Goal: Task Accomplishment & Management: Manage account settings

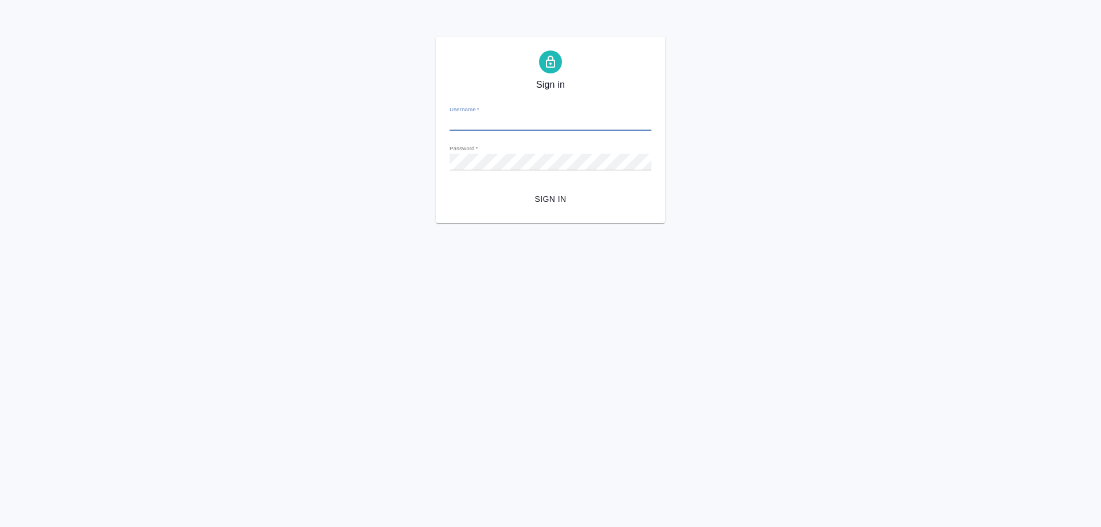
type input "[PERSON_NAME][EMAIL_ADDRESS][DOMAIN_NAME]"
click at [539, 202] on span "Sign in" at bounding box center [551, 199] width 184 height 14
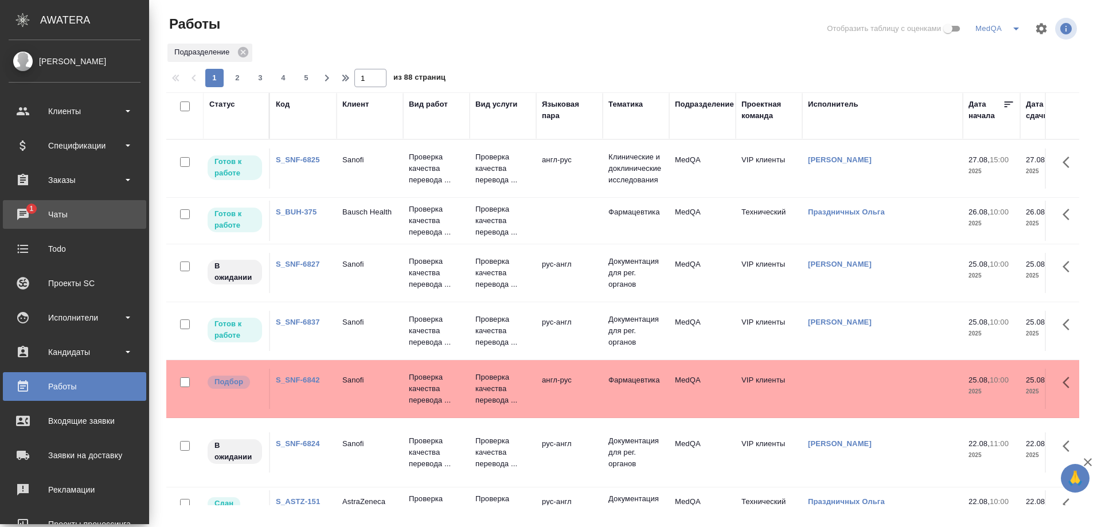
click at [51, 209] on div "Чаты" at bounding box center [75, 214] width 132 height 17
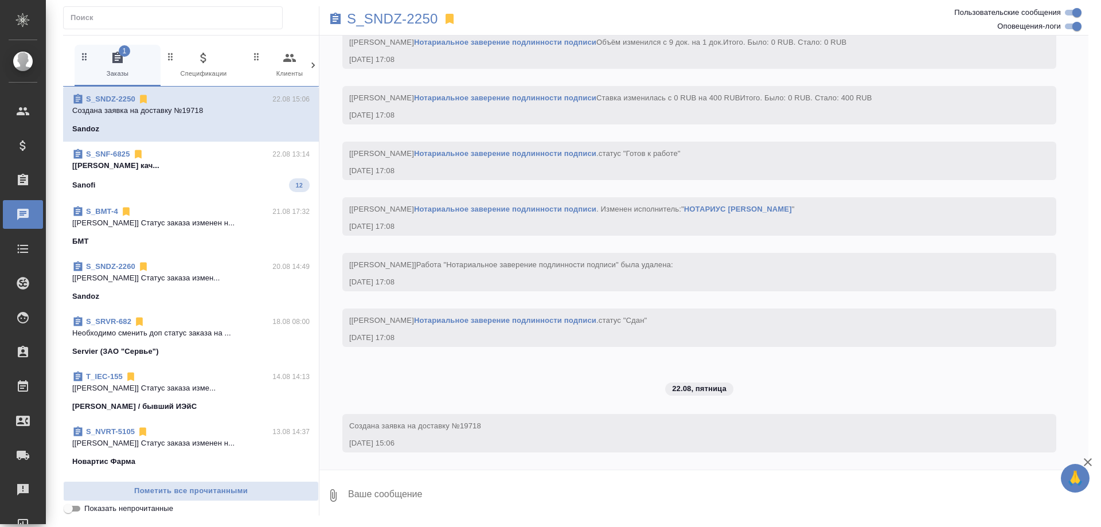
click at [178, 175] on span "S_SNF-6825 22.08 13:14 [Горшкова Валентина] Работа Проверка кач... Sanofi 12" at bounding box center [190, 171] width 237 height 44
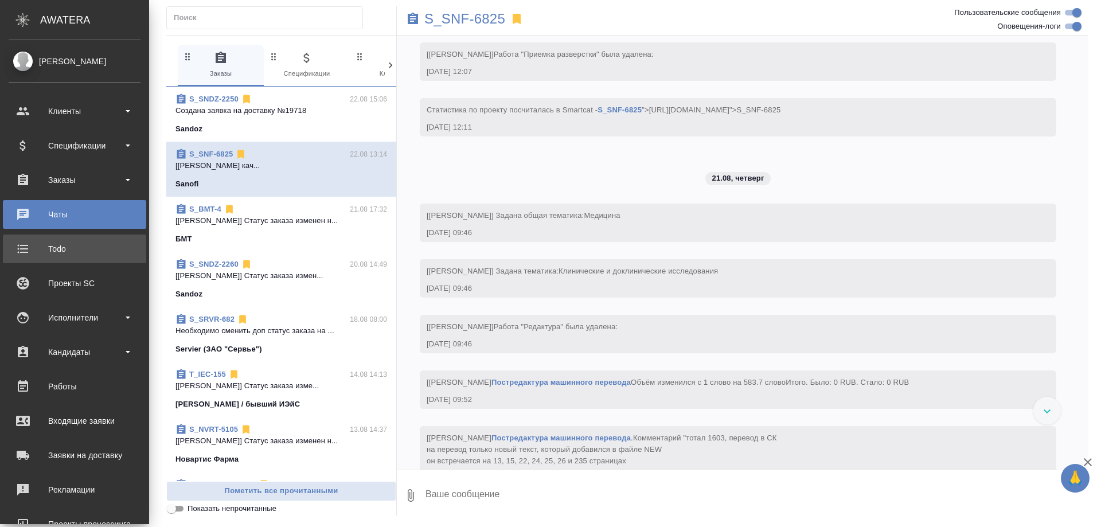
scroll to position [5366, 0]
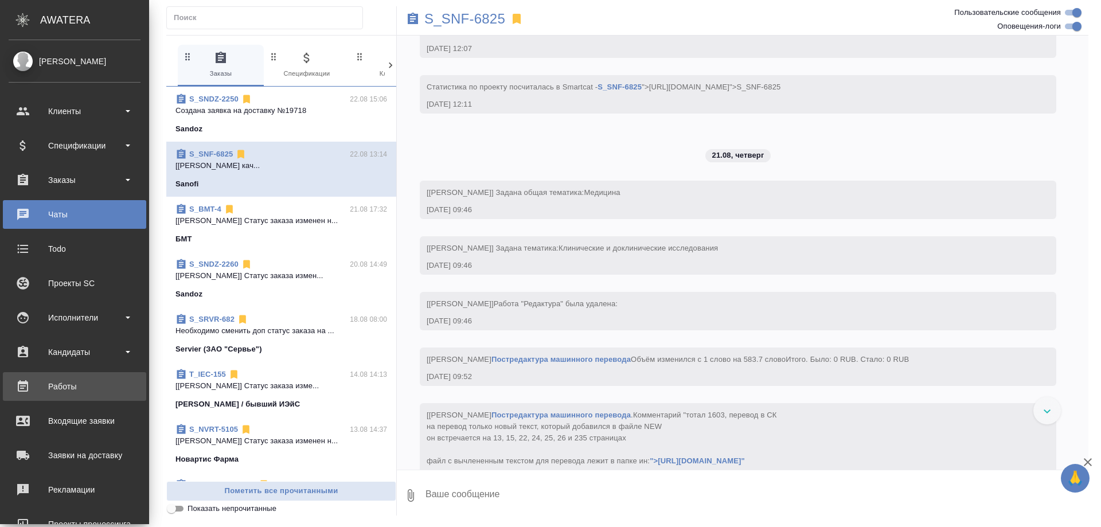
click at [82, 383] on div "Работы" at bounding box center [75, 386] width 132 height 17
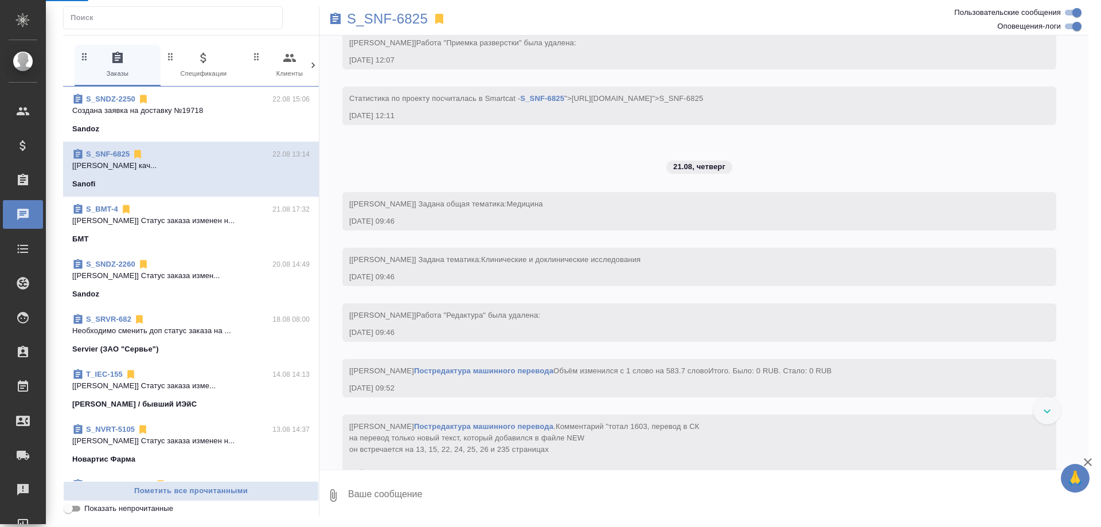
scroll to position [5263, 0]
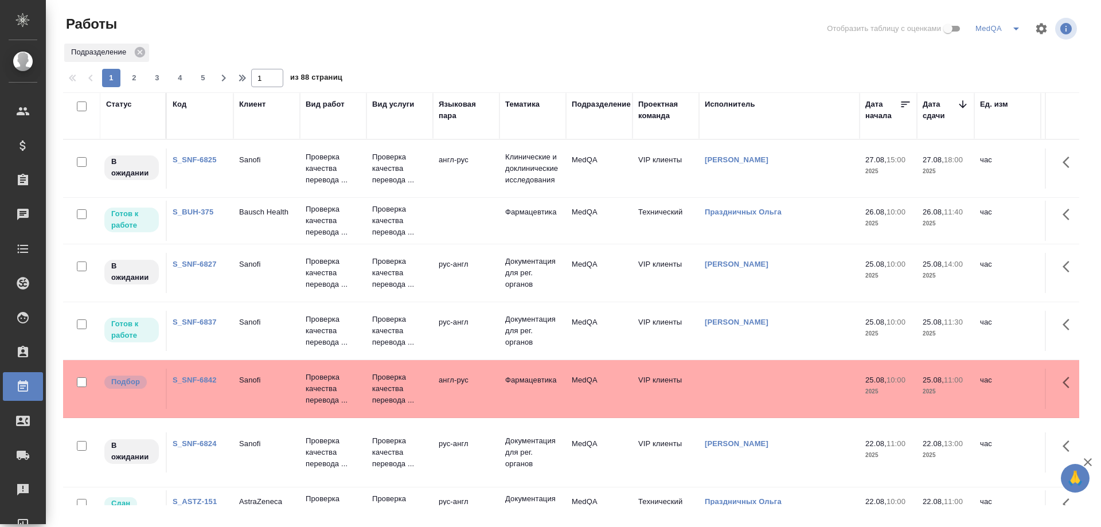
click at [197, 443] on link "S_SNF-6824" at bounding box center [195, 443] width 44 height 9
click at [197, 320] on link "S_SNF-6837" at bounding box center [195, 322] width 44 height 9
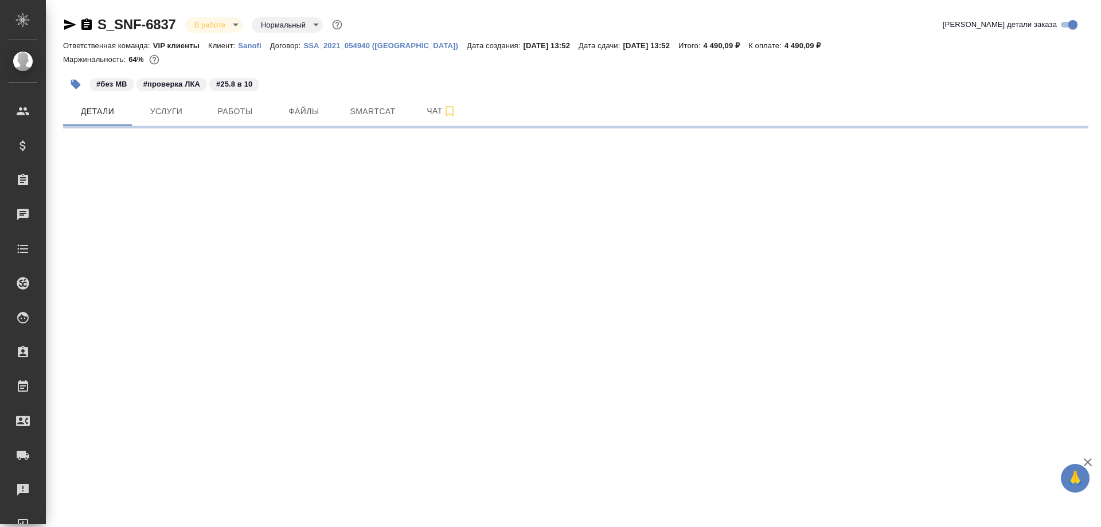
select select "RU"
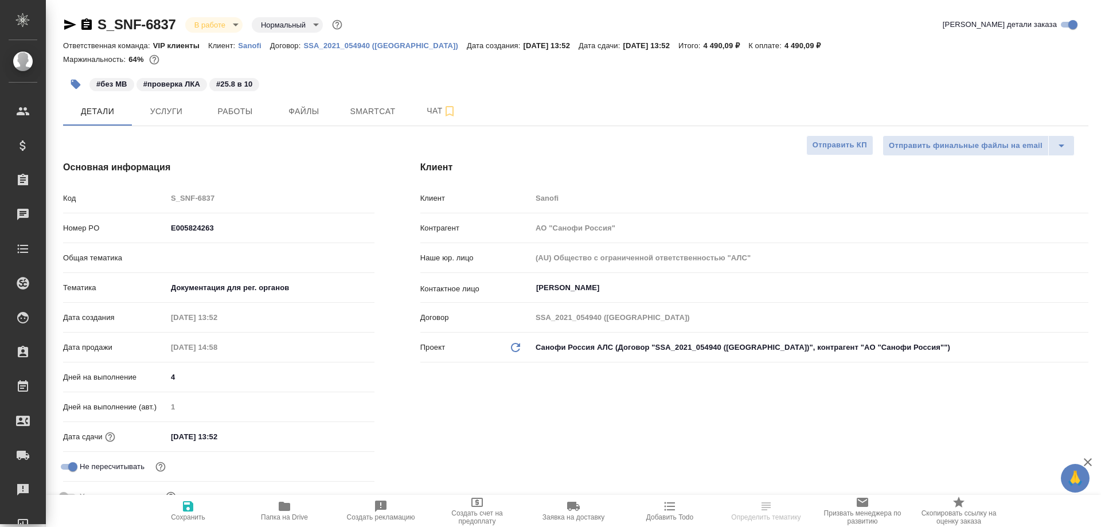
type input "Горшкова Валентина"
type input "Комаров Роман"
type textarea "x"
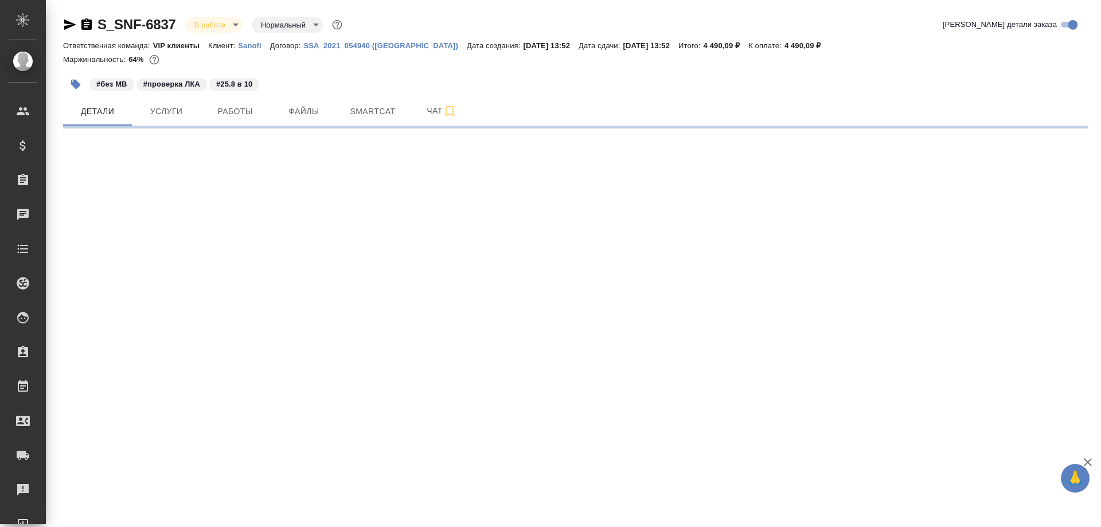
select select "RU"
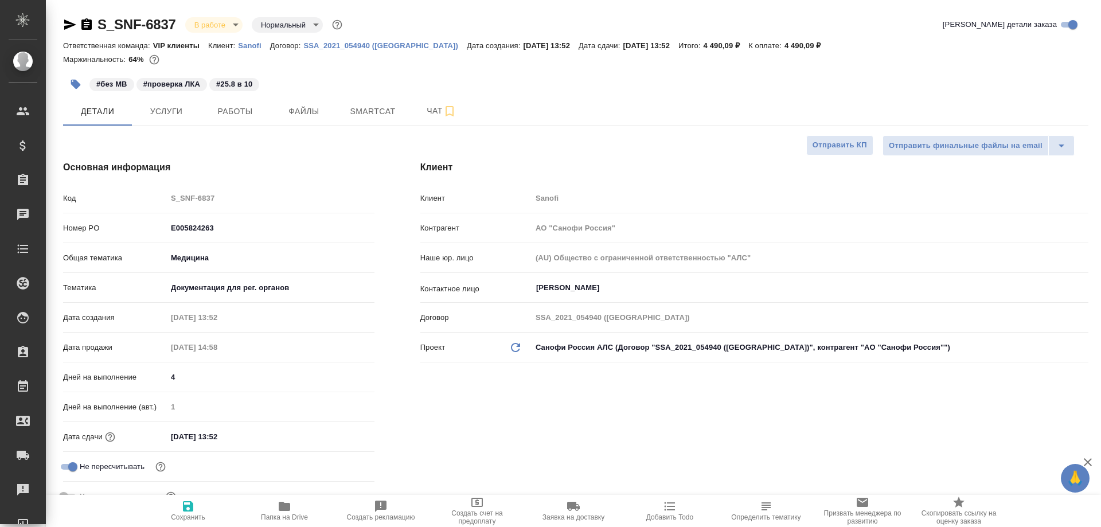
type textarea "x"
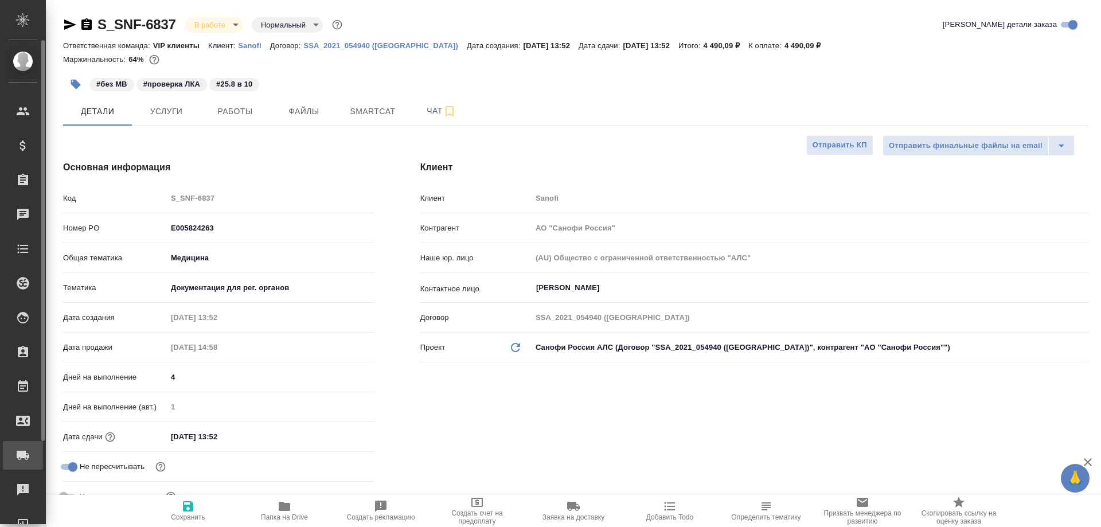
type textarea "x"
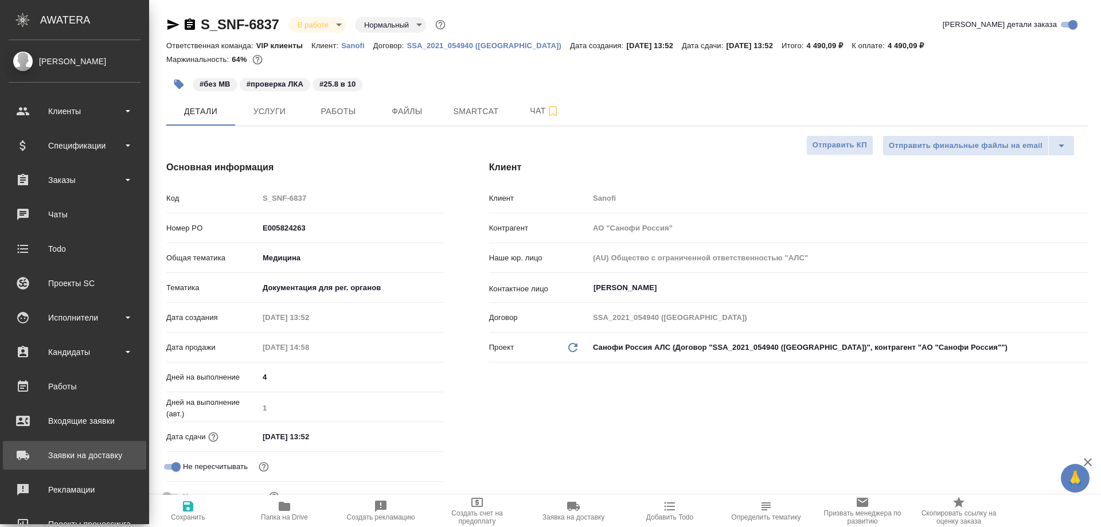
type textarea "x"
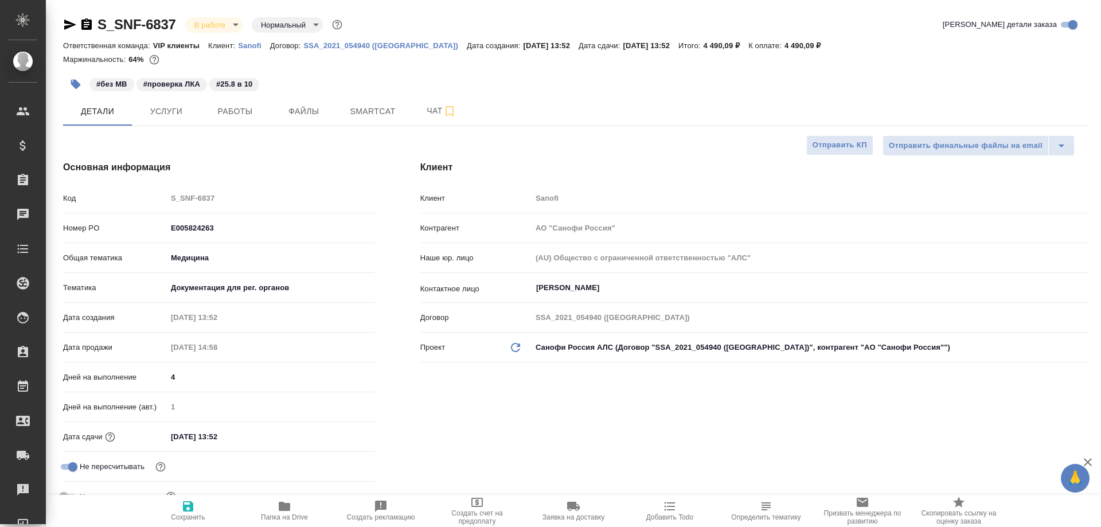
type textarea "x"
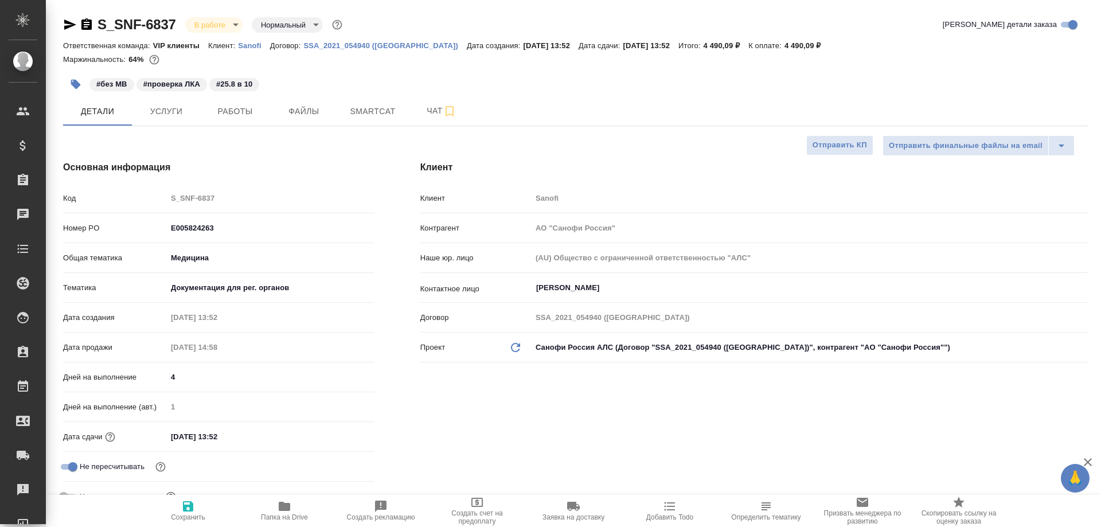
type textarea "x"
click at [275, 505] on span "Папка на Drive" at bounding box center [284, 511] width 83 height 22
type textarea "x"
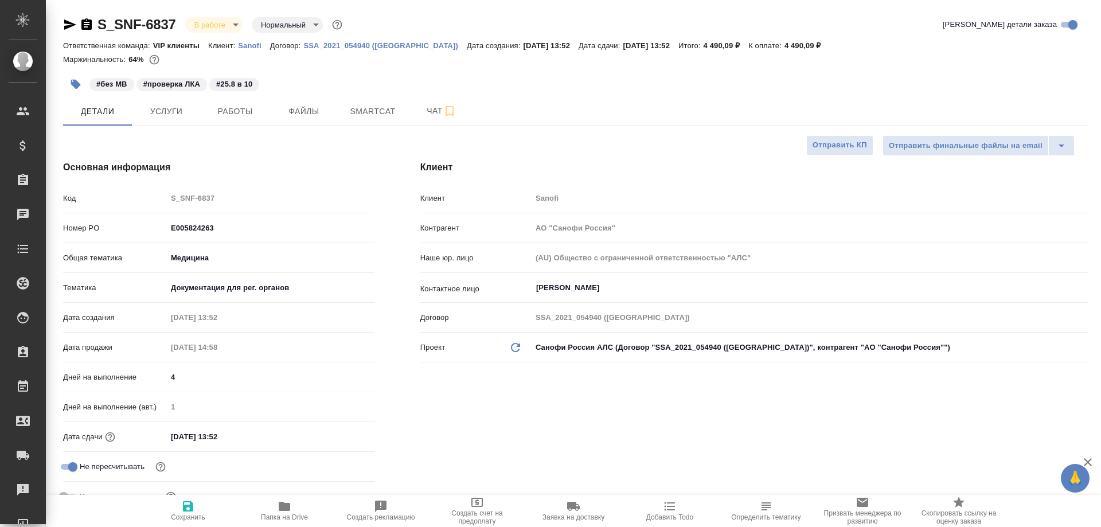
type textarea "x"
click at [363, 107] on span "Smartcat" at bounding box center [372, 111] width 55 height 14
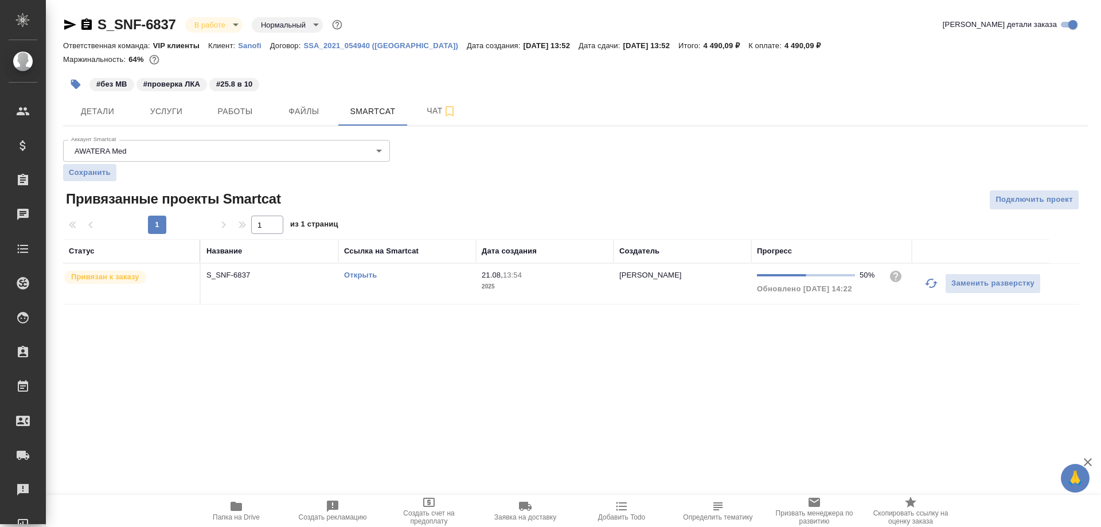
click at [367, 273] on link "Открыть" at bounding box center [360, 275] width 33 height 9
click at [361, 273] on link "Открыть" at bounding box center [360, 275] width 33 height 9
click at [87, 21] on icon "button" at bounding box center [86, 23] width 10 height 11
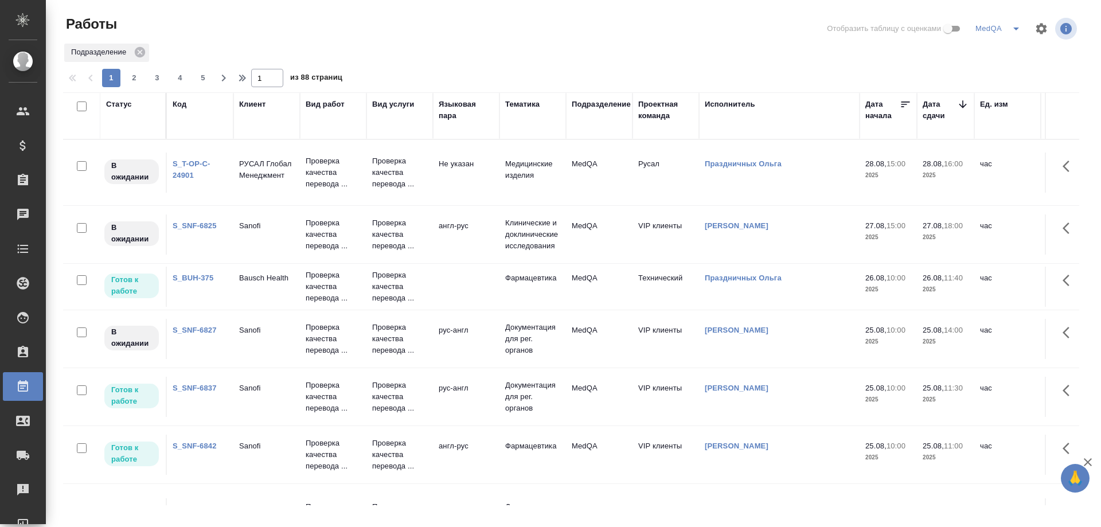
click at [190, 388] on link "S_SNF-6837" at bounding box center [195, 388] width 44 height 9
click at [185, 326] on link "S_SNF-6827" at bounding box center [195, 330] width 44 height 9
click at [196, 328] on link "S_SNF-6827" at bounding box center [195, 330] width 44 height 9
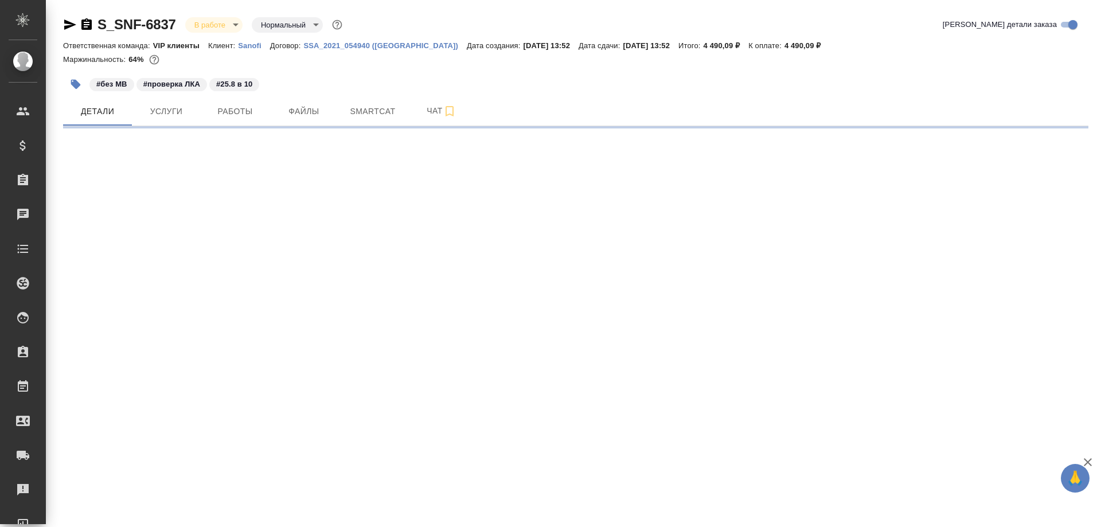
select select "RU"
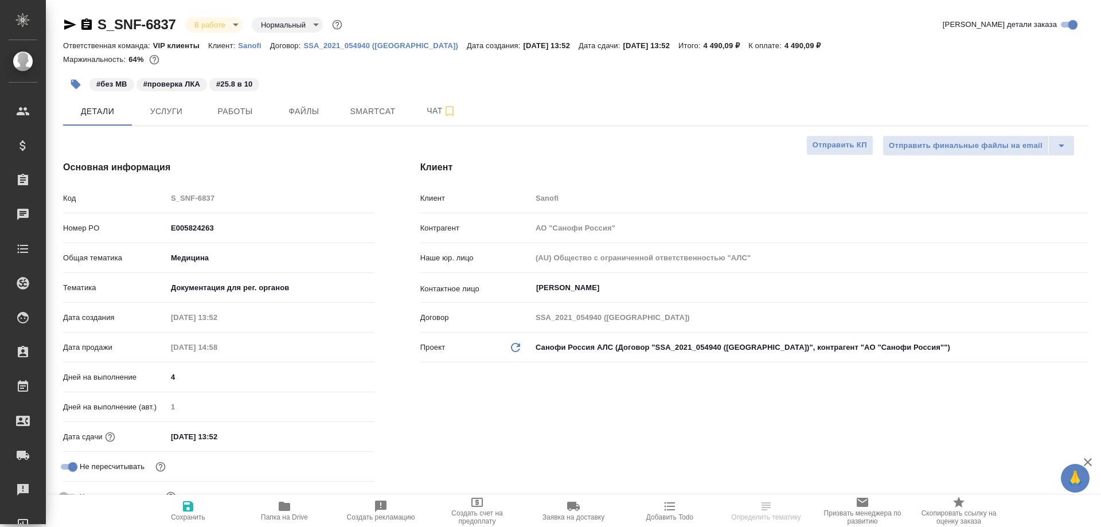
type textarea "x"
click at [237, 115] on span "Работы" at bounding box center [235, 111] width 55 height 14
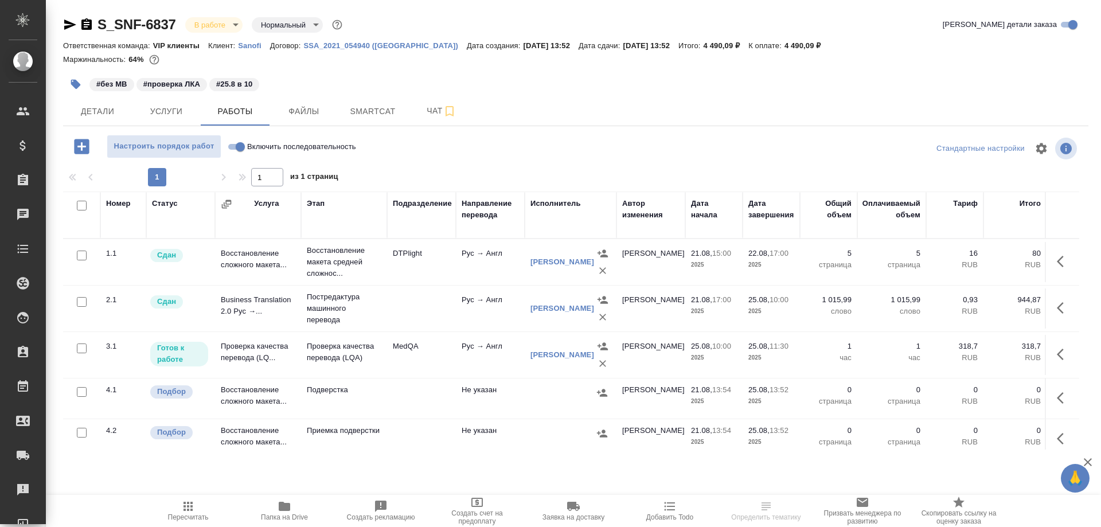
click at [250, 353] on td "Проверка качества перевода (LQ..." at bounding box center [258, 355] width 86 height 40
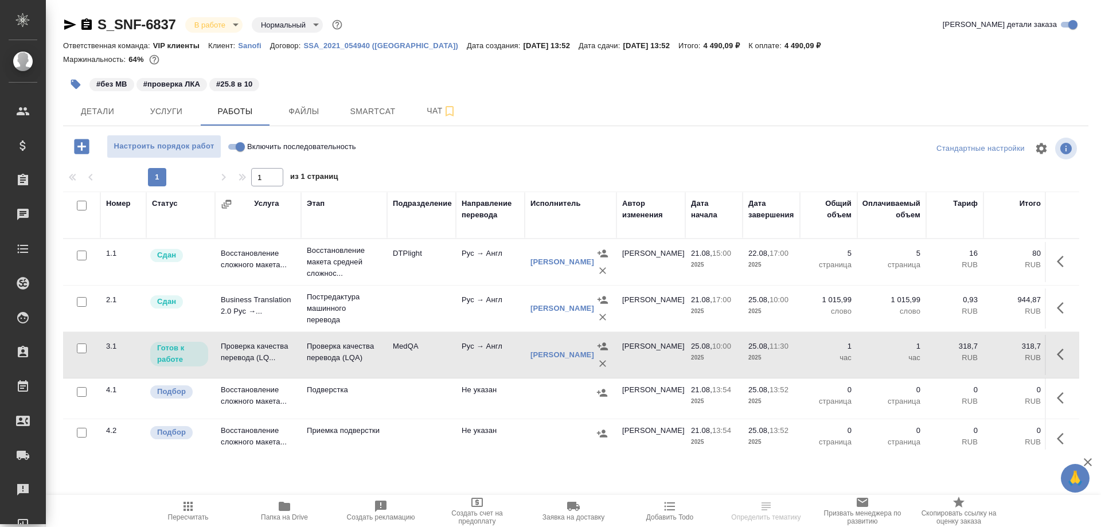
click at [250, 353] on td "Проверка качества перевода (LQ..." at bounding box center [258, 355] width 86 height 40
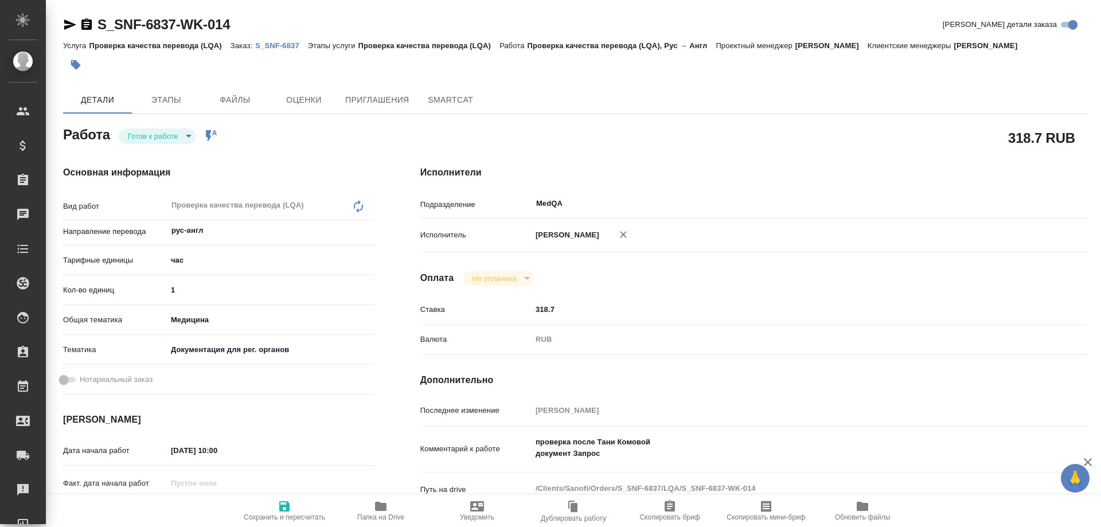
type textarea "x"
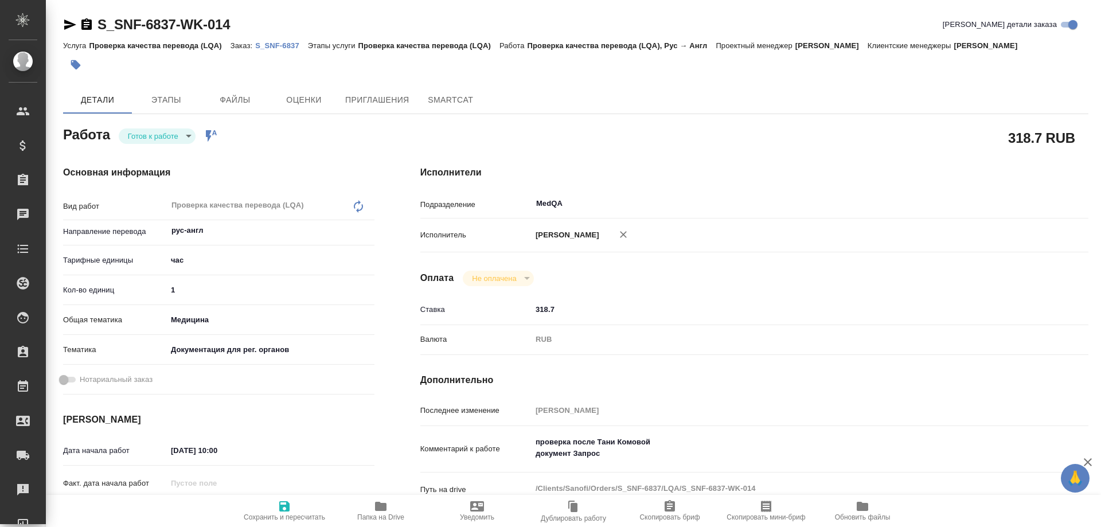
type textarea "x"
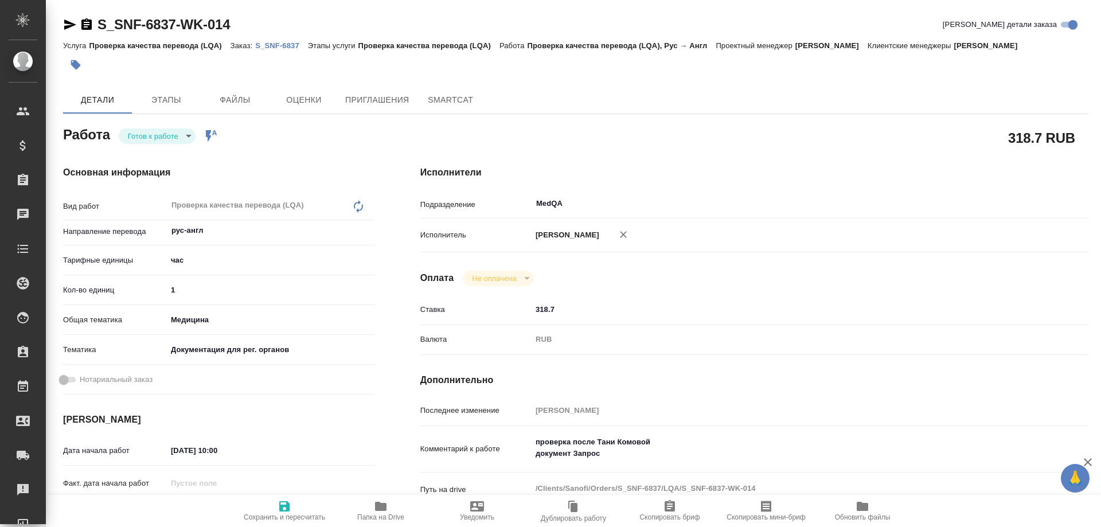
type textarea "x"
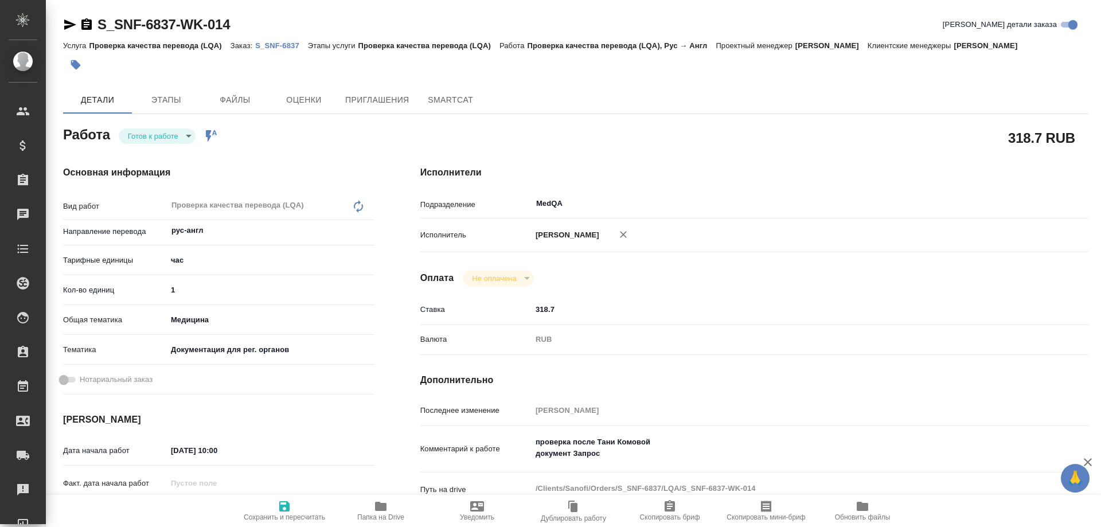
type input "readyForWork"
type textarea "Проверка качества перевода (LQA)"
type textarea "x"
type input "рус-англ"
type input "5a8b1489cc6b4906c91bfd93"
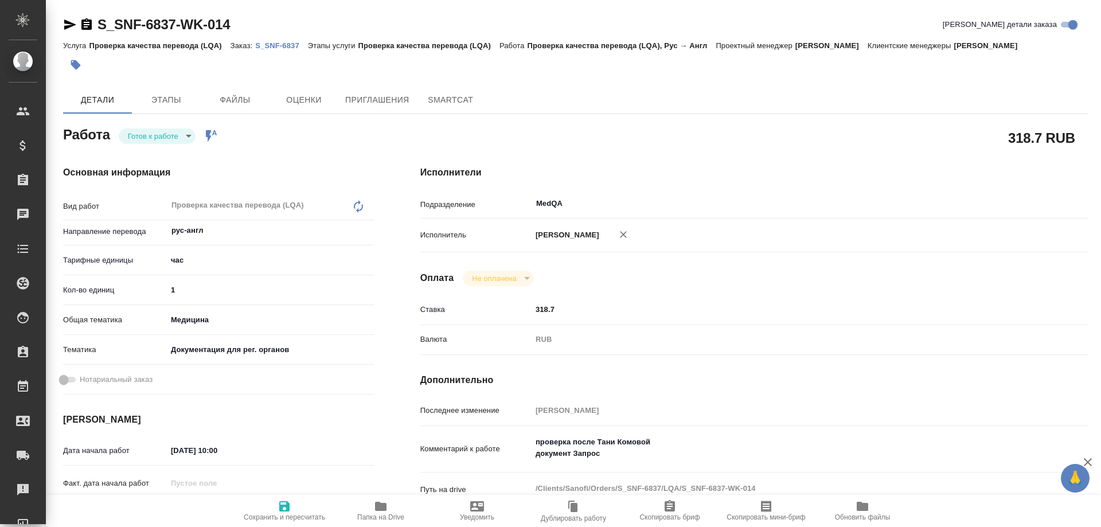
type input "1"
type input "med"
type input "5f647205b73bc97568ca66c6"
type input "[DATE] 10:00"
type input "25.08.2025 11:30"
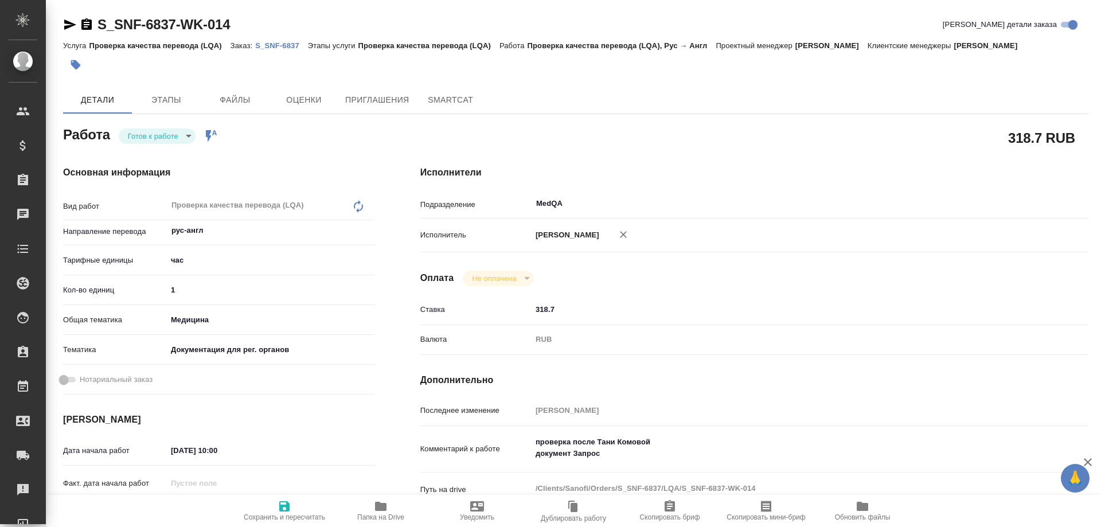
type input "25.08.2025 13:52"
type input "MedQA"
type input "notPayed"
type input "318.7"
type input "RUB"
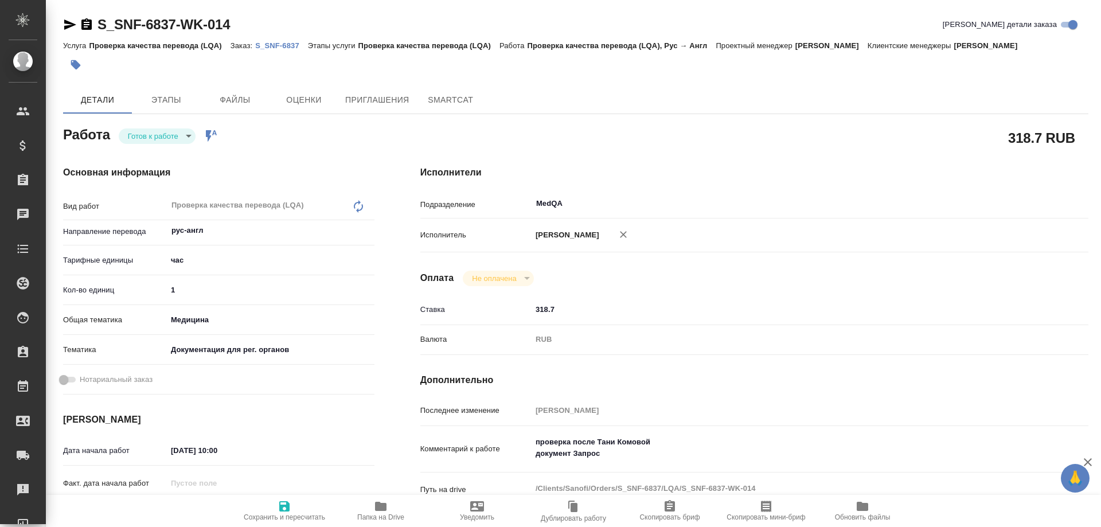
type input "[PERSON_NAME]"
type textarea "проверка после Тани Комовой документ Запрос"
type textarea "x"
type textarea "/Clients/Sanofi/Orders/S_SNF-6837/LQA/S_SNF-6837-WK-014"
type textarea "x"
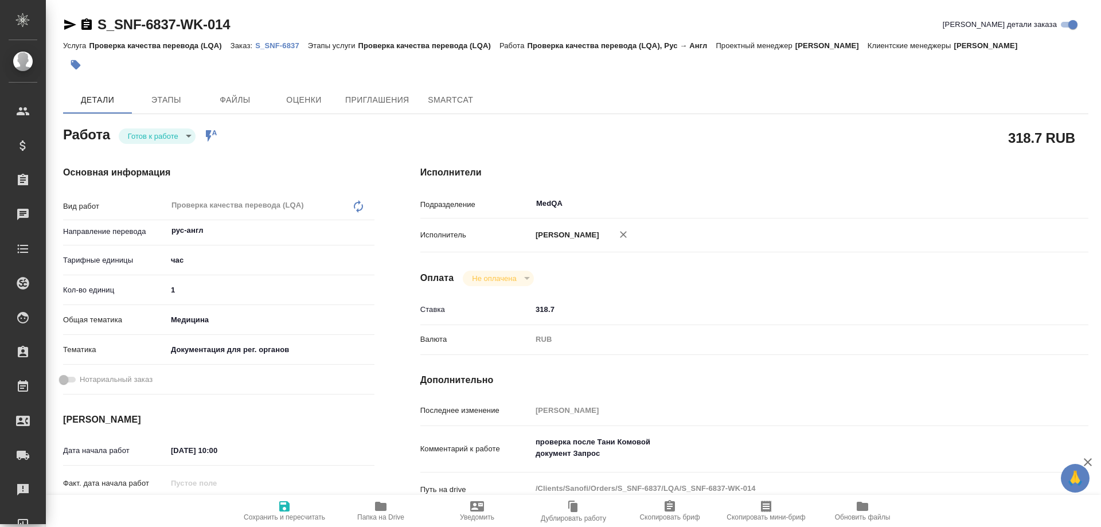
type input "S_SNF-6837"
type input "E005824263"
type input "Проверка качества перевода (LQA)"
type input "[PERSON_NAME]"
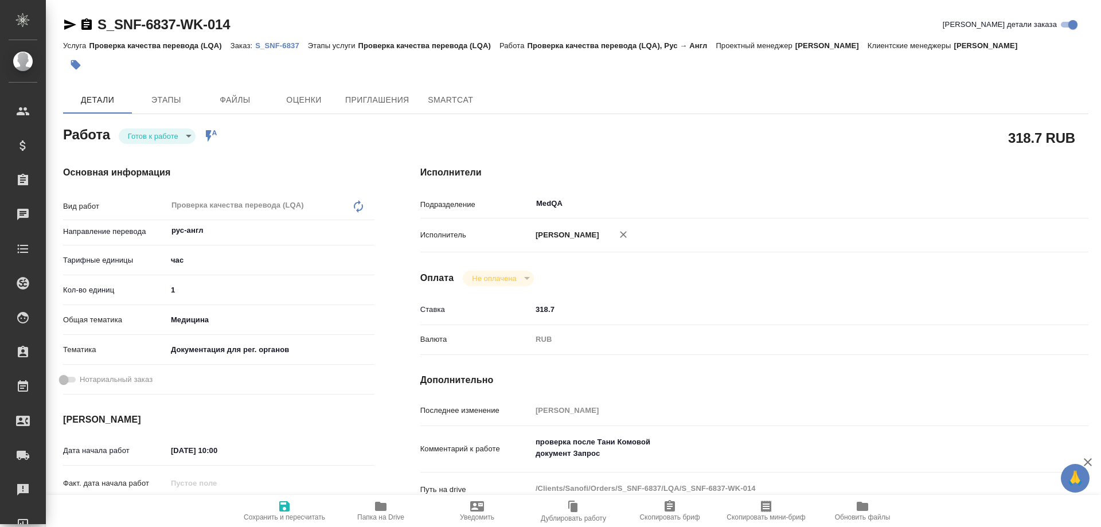
type input "/Clients/Sanofi/Orders/S_SNF-6837"
type textarea "x"
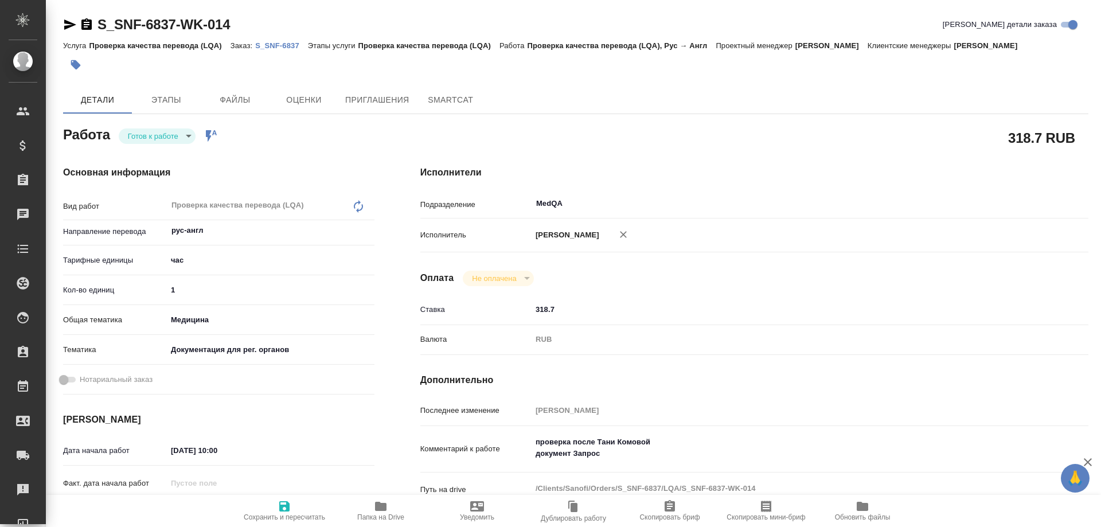
type textarea "x"
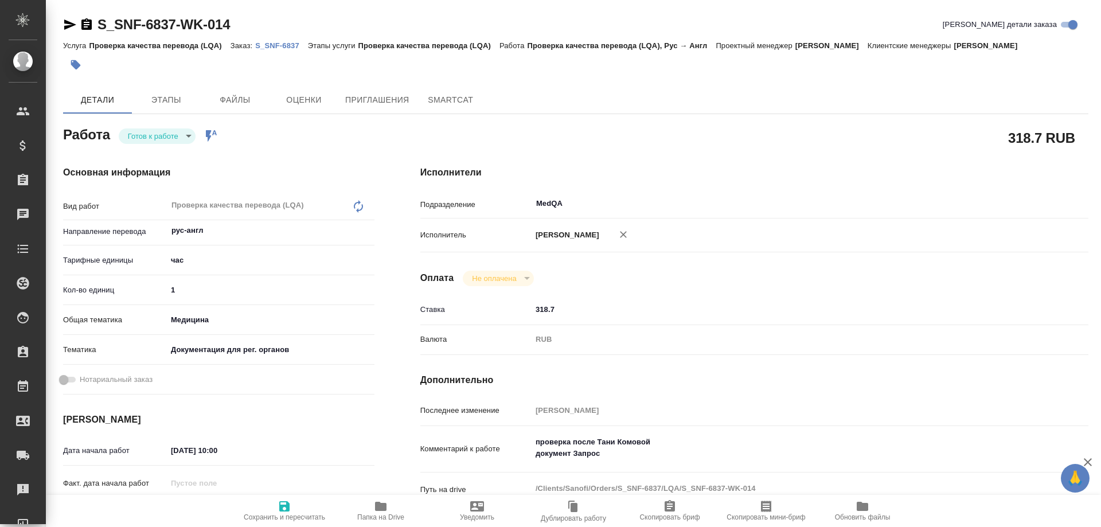
type textarea "x"
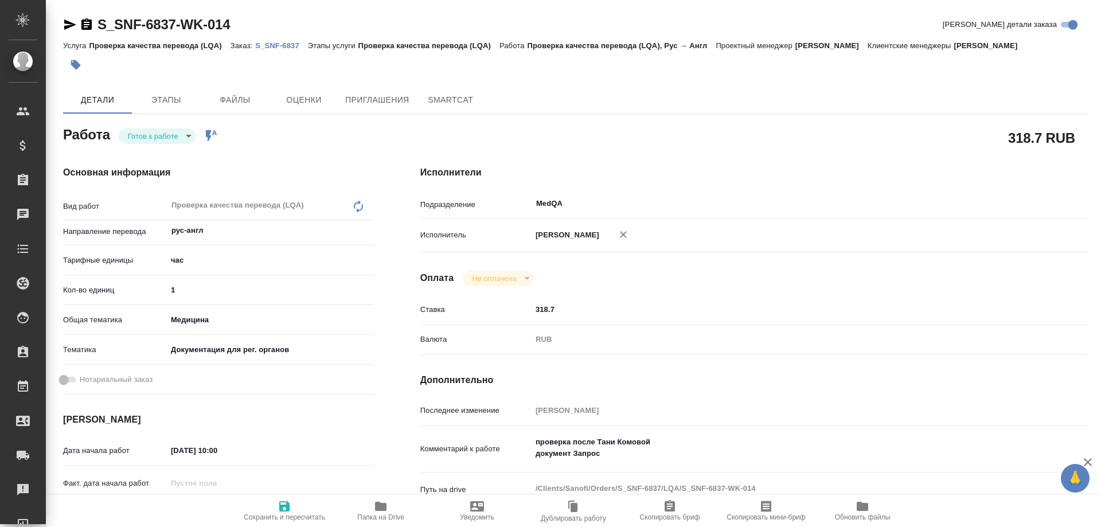
type textarea "x"
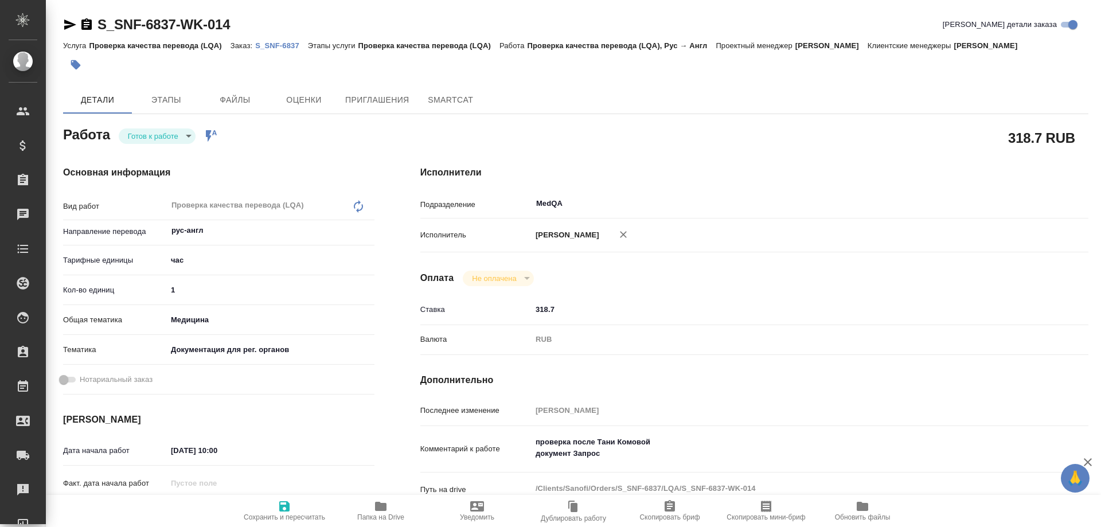
type textarea "x"
click at [392, 505] on span "Папка на Drive" at bounding box center [381, 511] width 83 height 22
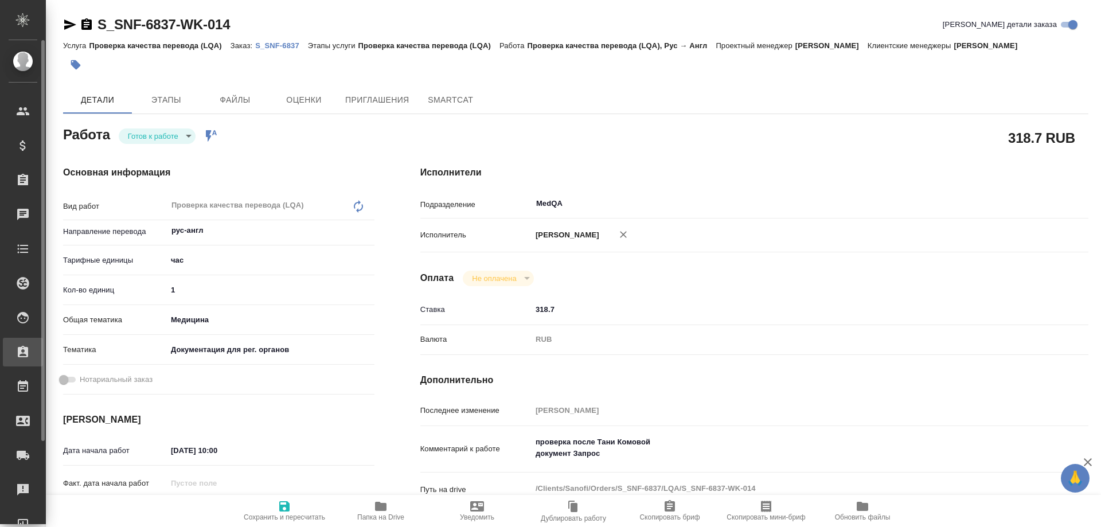
type textarea "x"
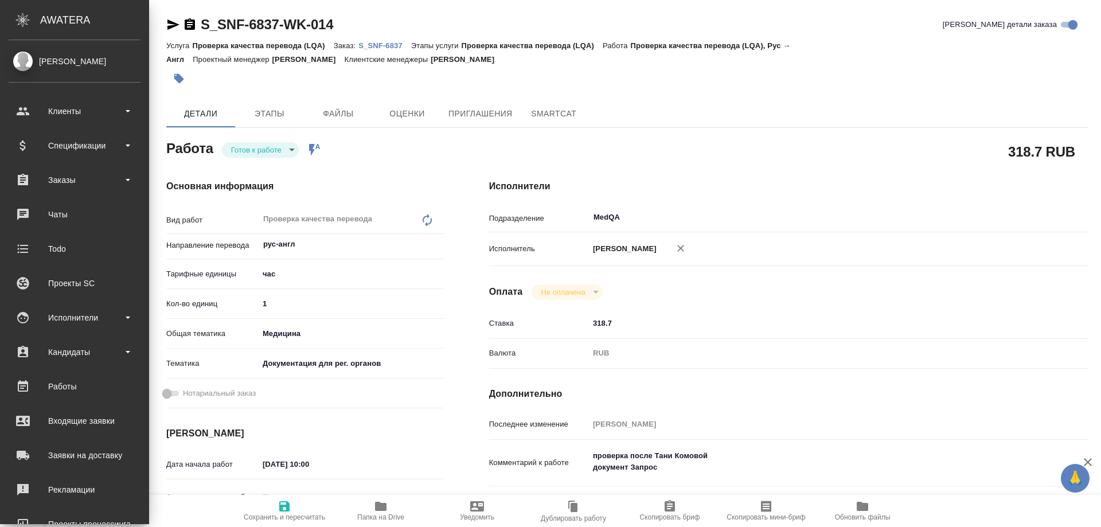
type textarea "x"
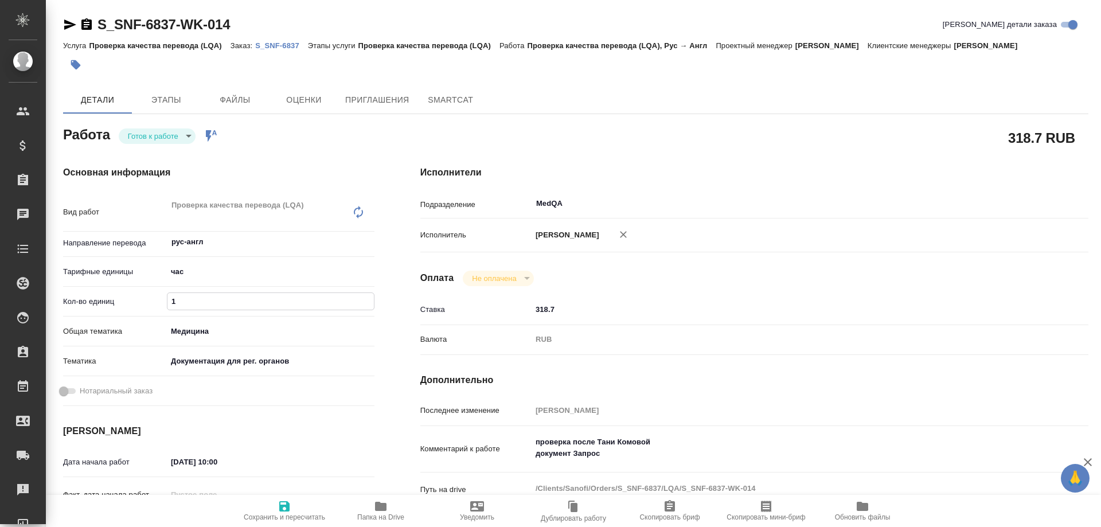
drag, startPoint x: 187, startPoint y: 302, endPoint x: 165, endPoint y: 306, distance: 22.7
click at [165, 306] on div "Кол-во единиц 1" at bounding box center [218, 301] width 311 height 20
type textarea "x"
type input "0"
type textarea "x"
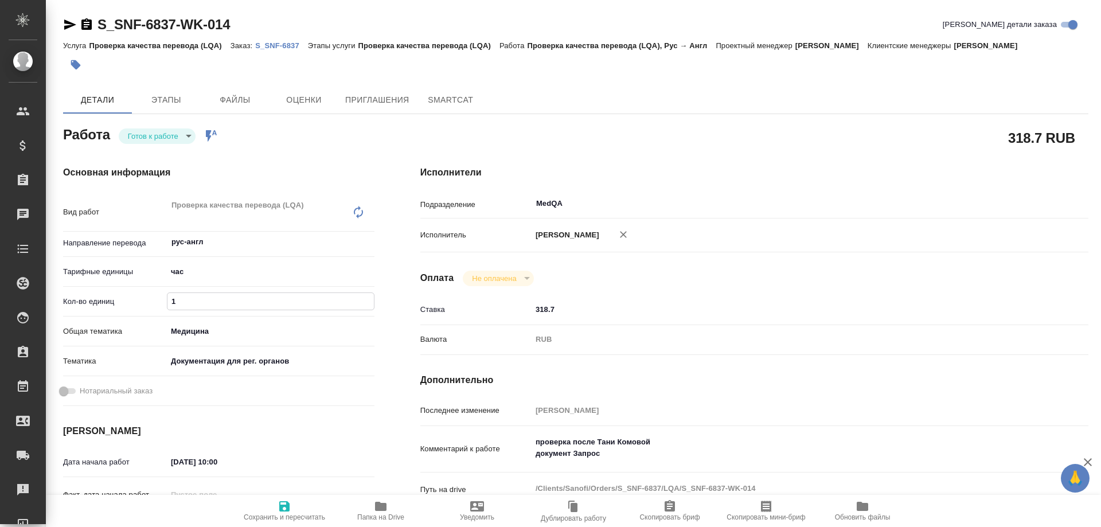
type textarea "x"
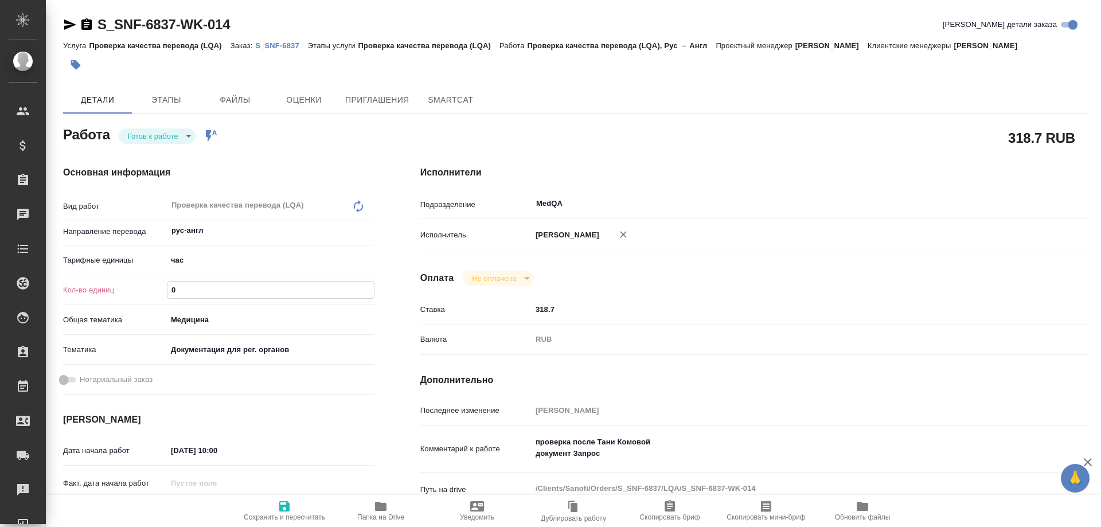
type textarea "x"
type input "0.5"
type textarea "x"
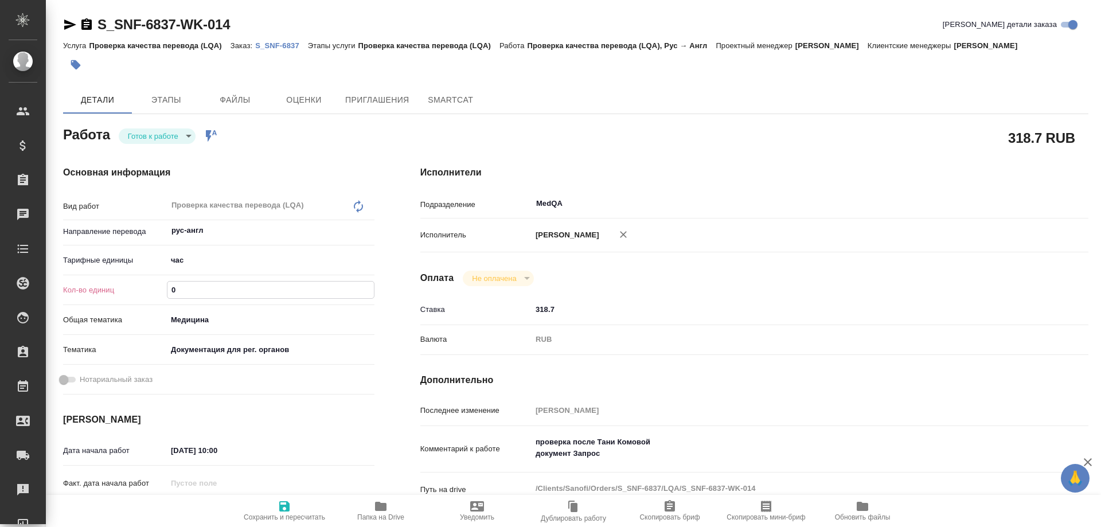
type textarea "x"
type input "0.5"
click at [285, 506] on icon "button" at bounding box center [284, 506] width 10 height 10
type textarea "x"
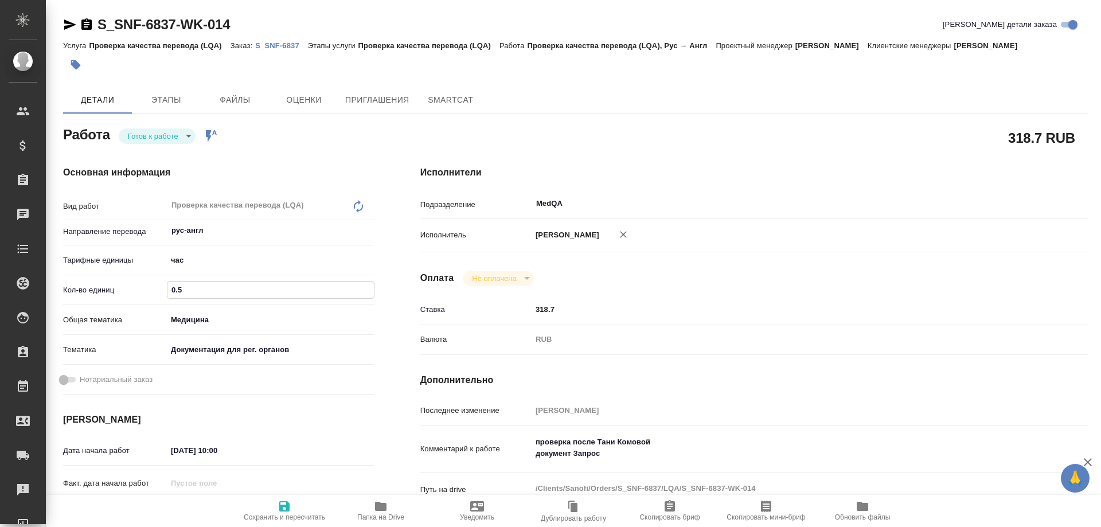
type textarea "x"
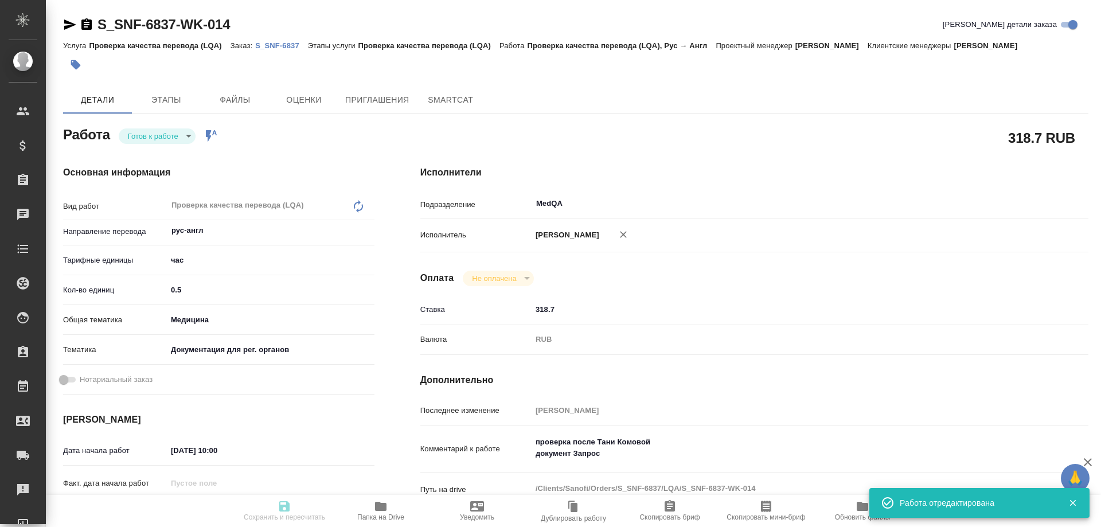
type textarea "x"
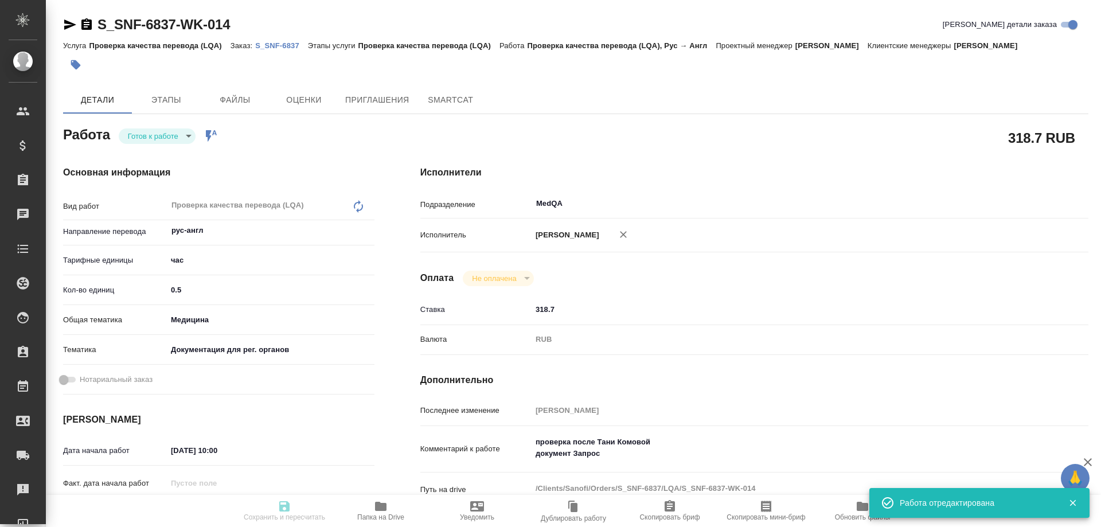
type input "readyForWork"
type textarea "Проверка качества перевода (LQA)"
type textarea "x"
type input "рус-англ"
type input "5a8b1489cc6b4906c91bfd93"
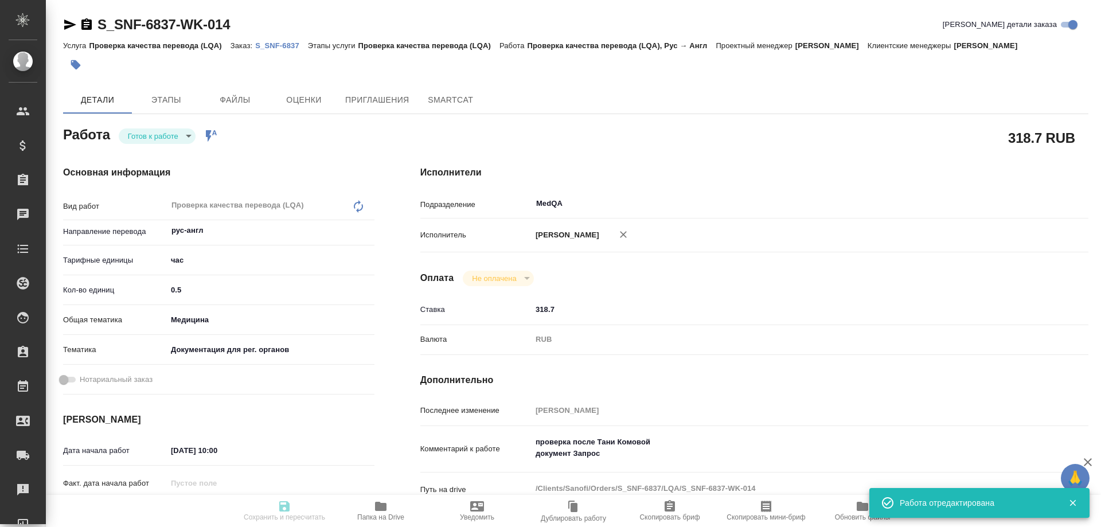
type input "0.5"
type input "med"
type input "5f647205b73bc97568ca66c6"
type input "25.08.2025 10:00"
type input "25.08.2025 11:30"
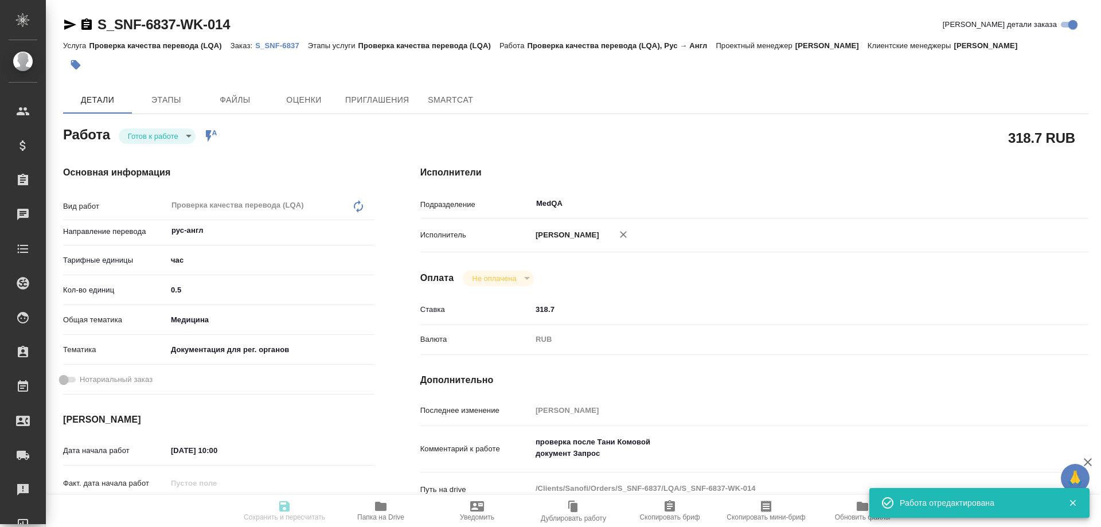
type input "25.08.2025 13:52"
type input "MedQA"
type input "notPayed"
type input "318.7"
type input "RUB"
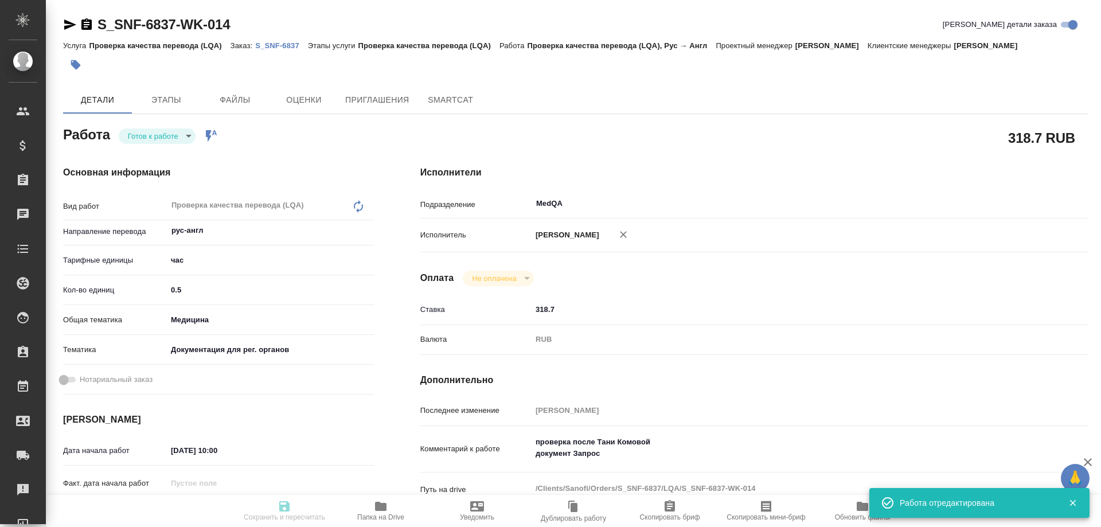
type input "Соловьева Елена"
type textarea "проверка после Тани Комовой документ Запрос"
type textarea "x"
type textarea "/Clients/Sanofi/Orders/S_SNF-6837/LQA/S_SNF-6837-WK-014"
type textarea "x"
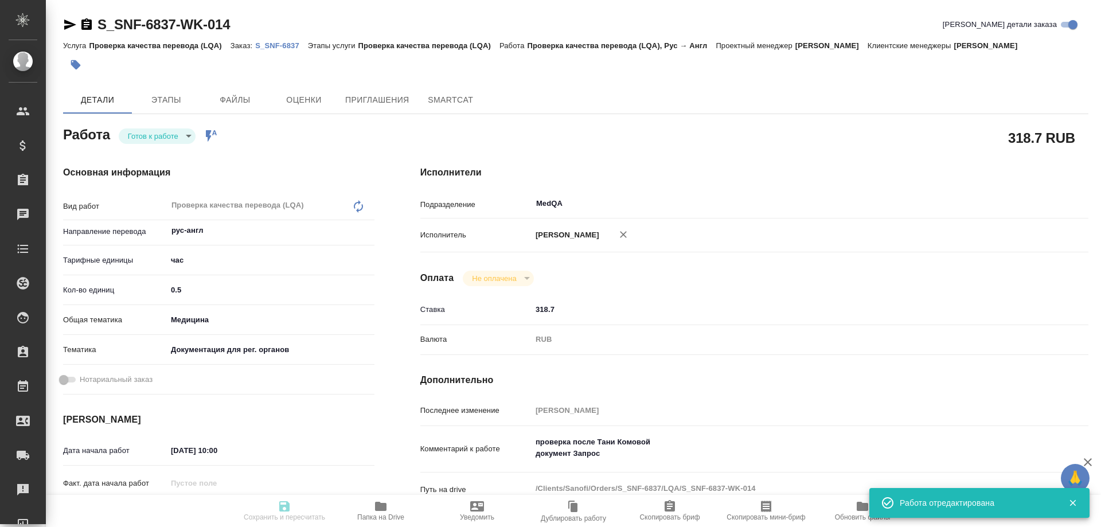
type input "S_SNF-6837"
type input "E005824263"
type input "Проверка качества перевода (LQA)"
type input "[PERSON_NAME]"
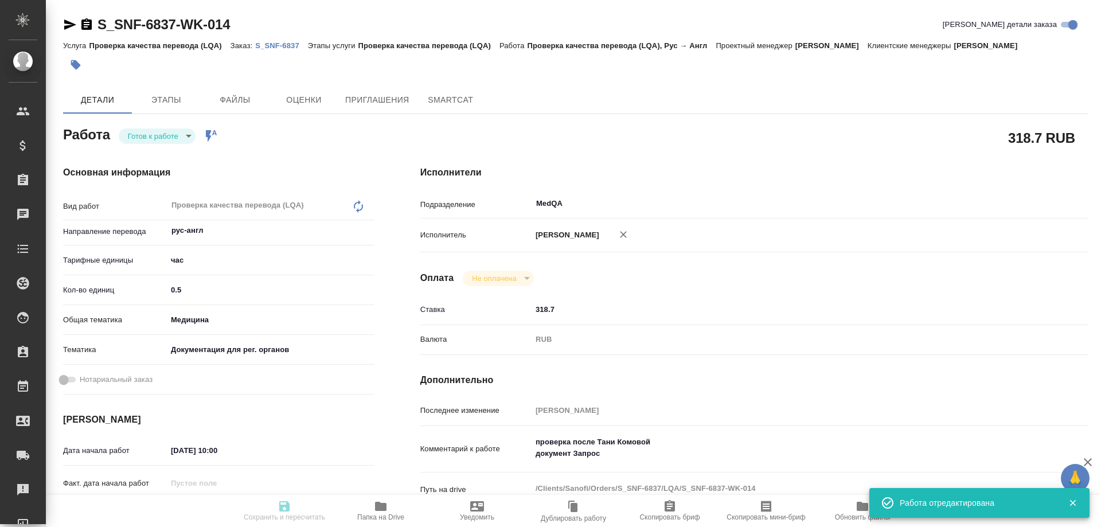
type input "/Clients/Sanofi/Orders/S_SNF-6837"
type textarea "x"
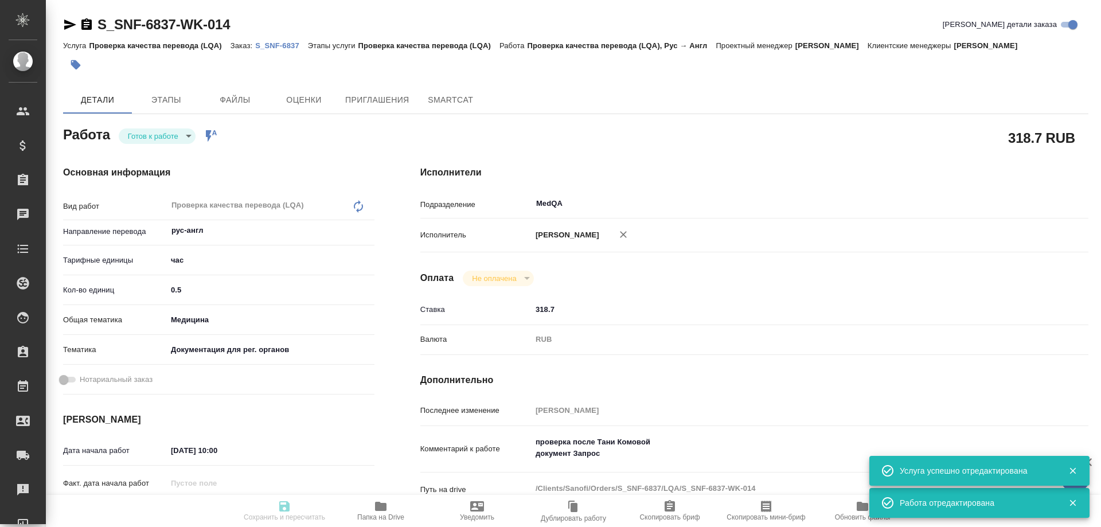
type textarea "x"
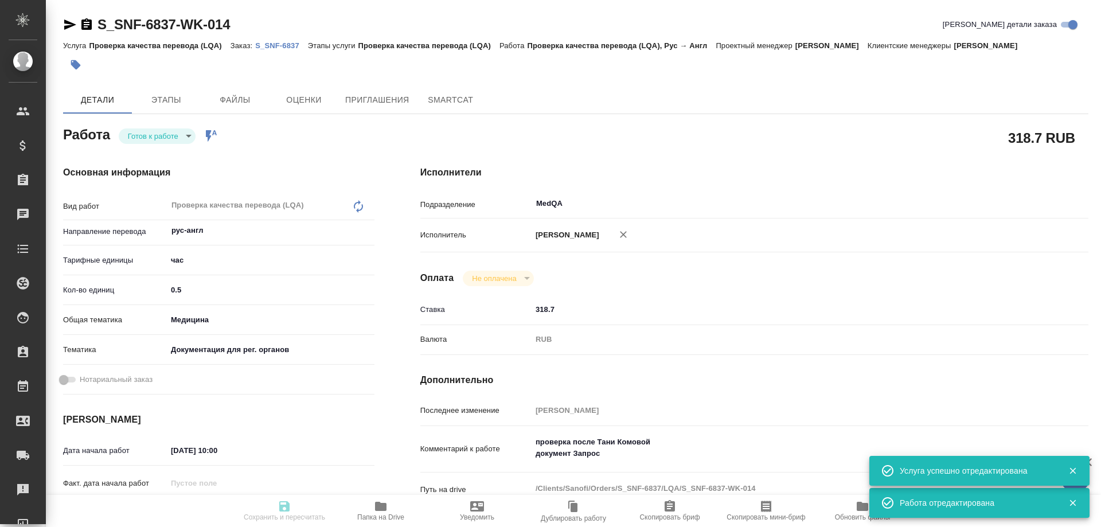
type textarea "x"
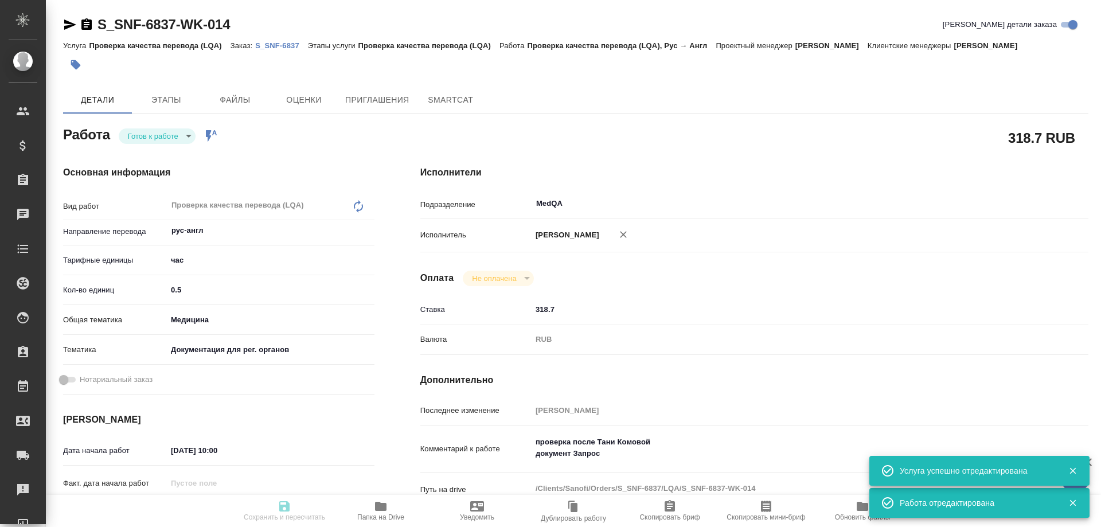
type textarea "x"
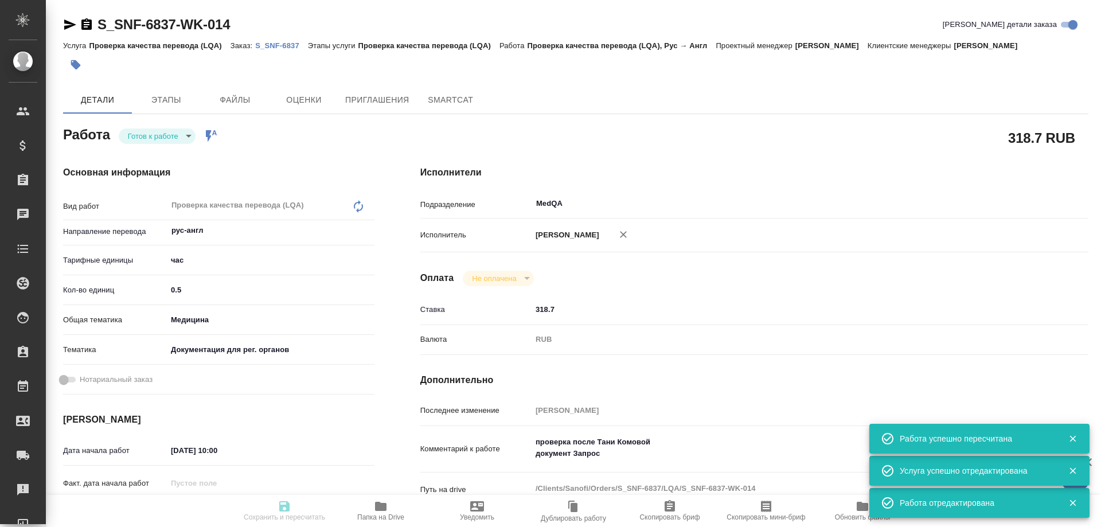
type input "readyForWork"
type textarea "Проверка качества перевода (LQA)"
type textarea "x"
type input "рус-англ"
type input "5a8b1489cc6b4906c91bfd93"
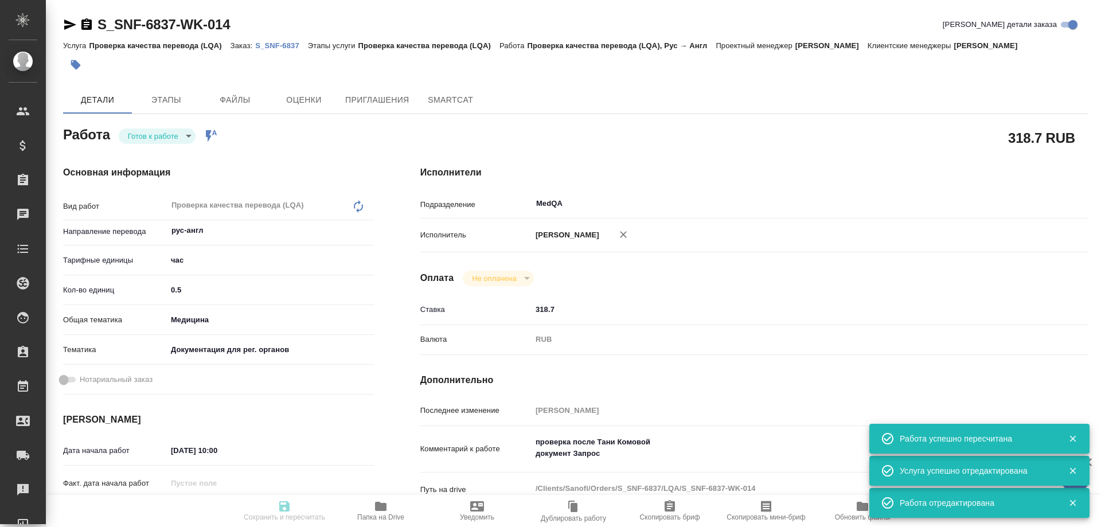
type input "0.5"
type input "med"
type input "5f647205b73bc97568ca66c6"
type input "25.08.2025 10:00"
type input "25.08.2025 11:30"
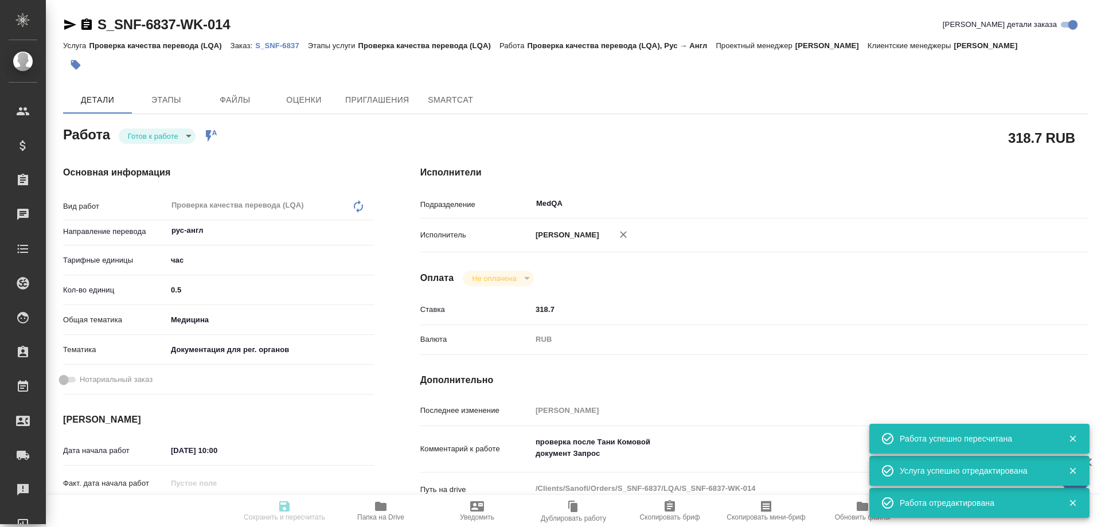
type input "25.08.2025 13:52"
type input "MedQA"
type input "notPayed"
type input "318.7"
type input "RUB"
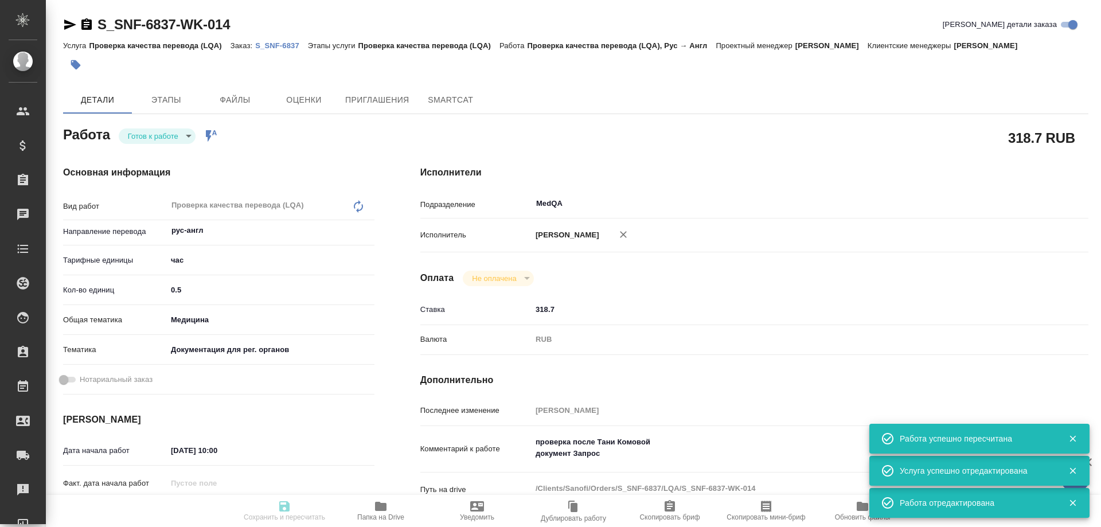
type input "Соловьева Елена"
type textarea "проверка после Тани Комовой документ Запрос"
type textarea "x"
type textarea "/Clients/Sanofi/Orders/S_SNF-6837/LQA/S_SNF-6837-WK-014"
type textarea "x"
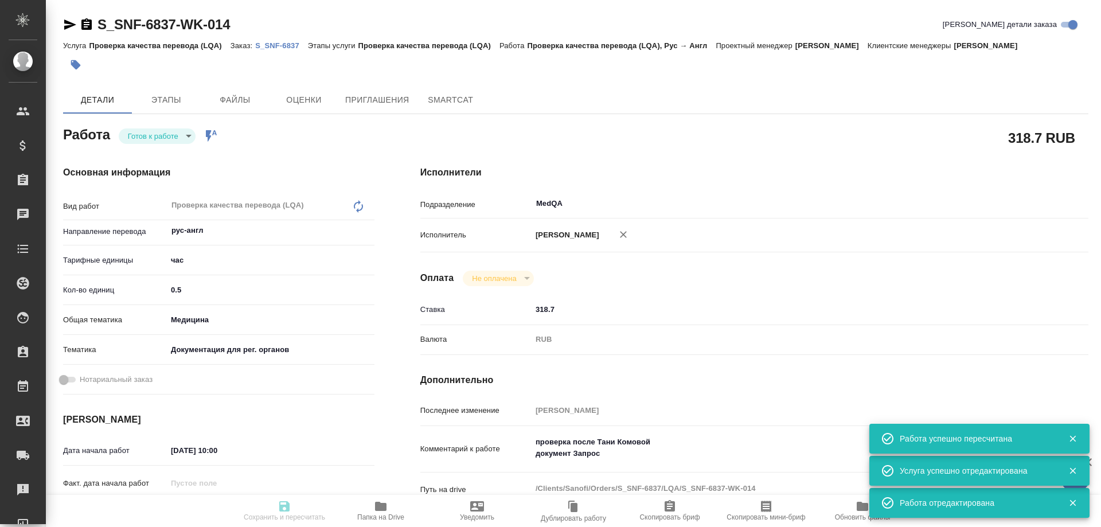
type input "S_SNF-6837"
type input "E005824263"
type input "Проверка качества перевода (LQA)"
type input "[PERSON_NAME]"
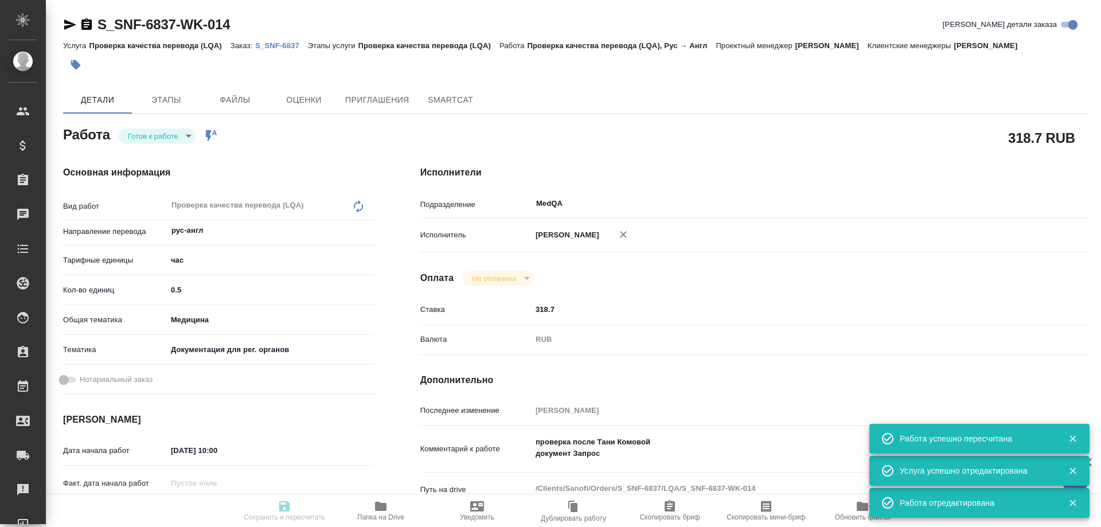
type input "/Clients/Sanofi/Orders/S_SNF-6837"
type textarea "x"
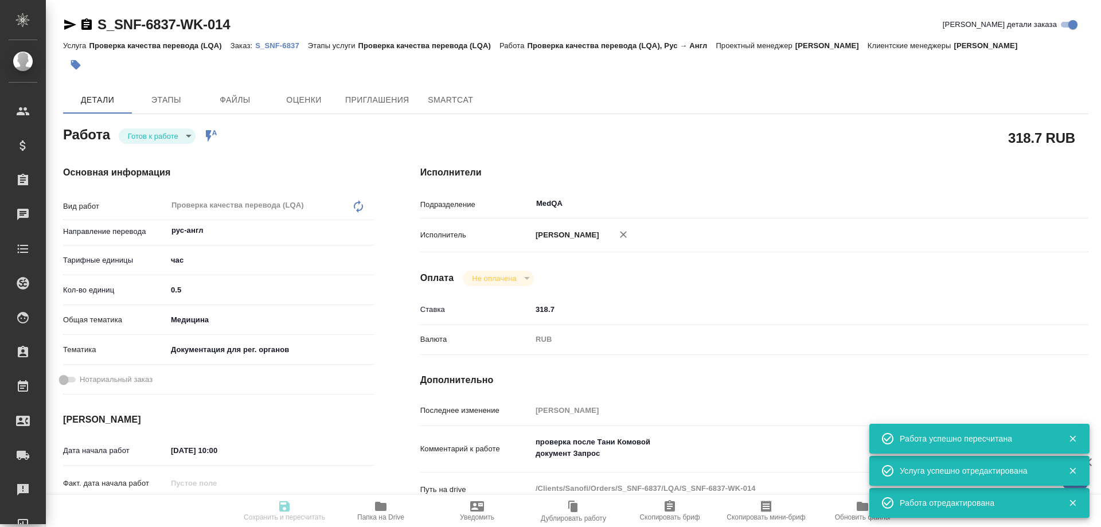
type textarea "x"
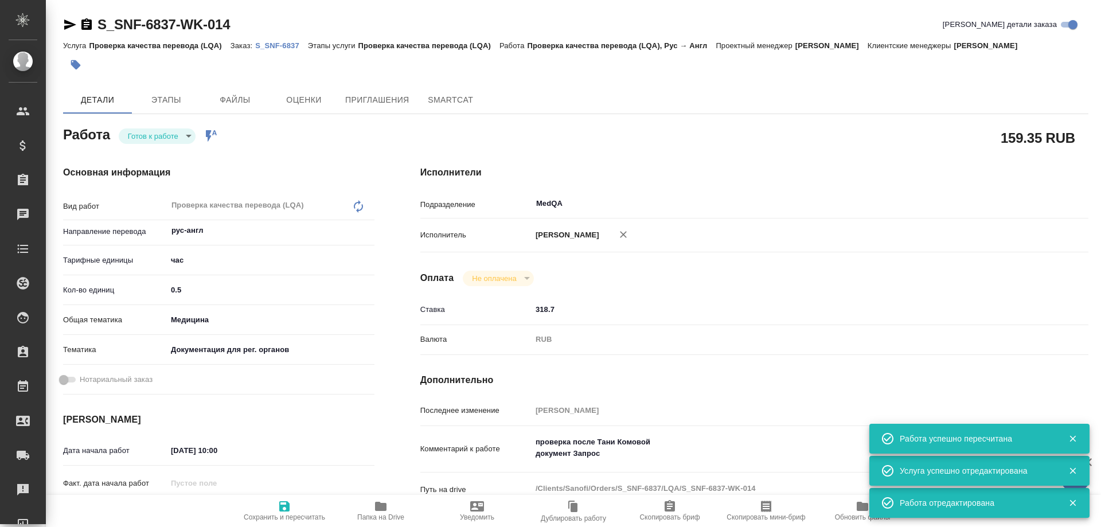
type textarea "x"
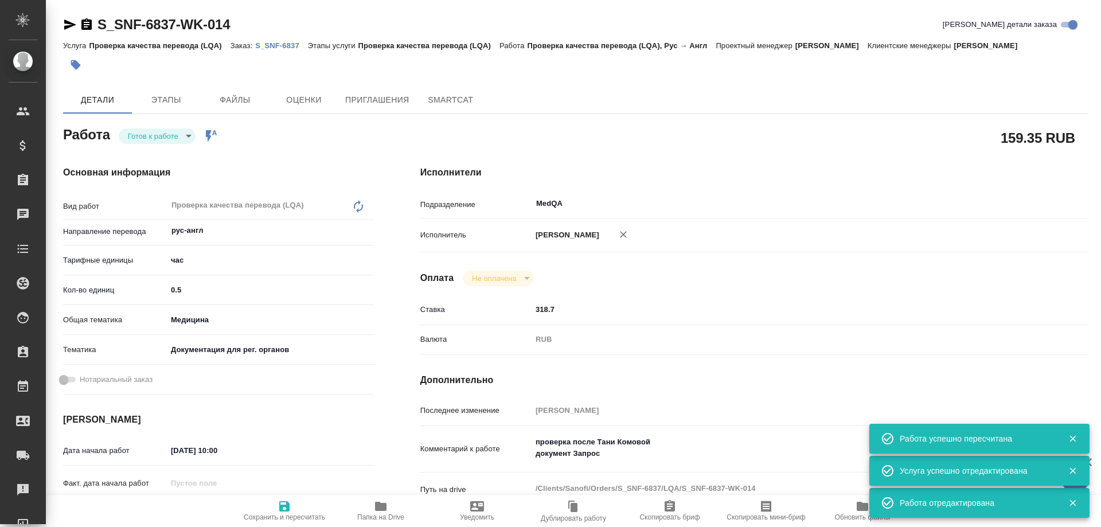
type textarea "x"
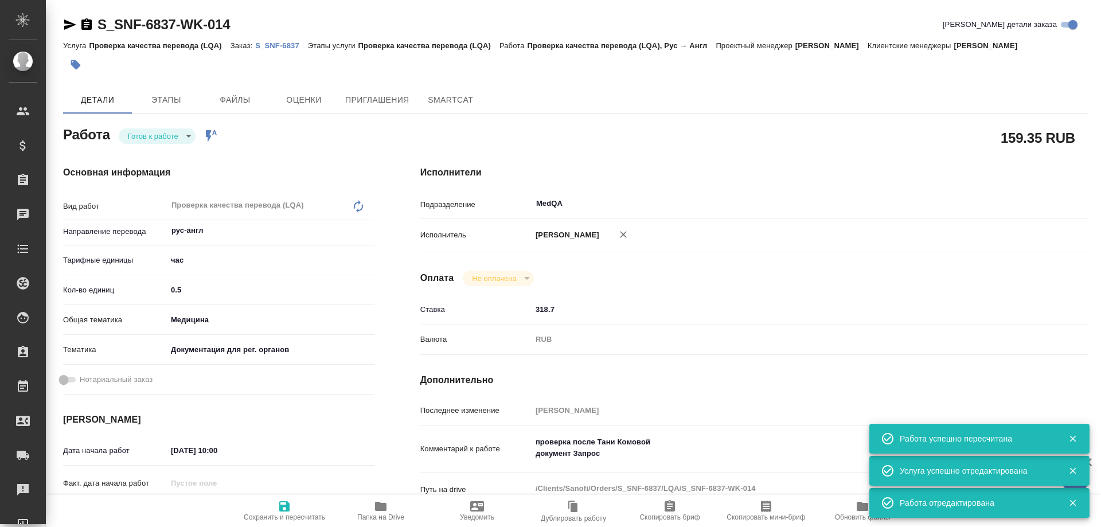
type textarea "x"
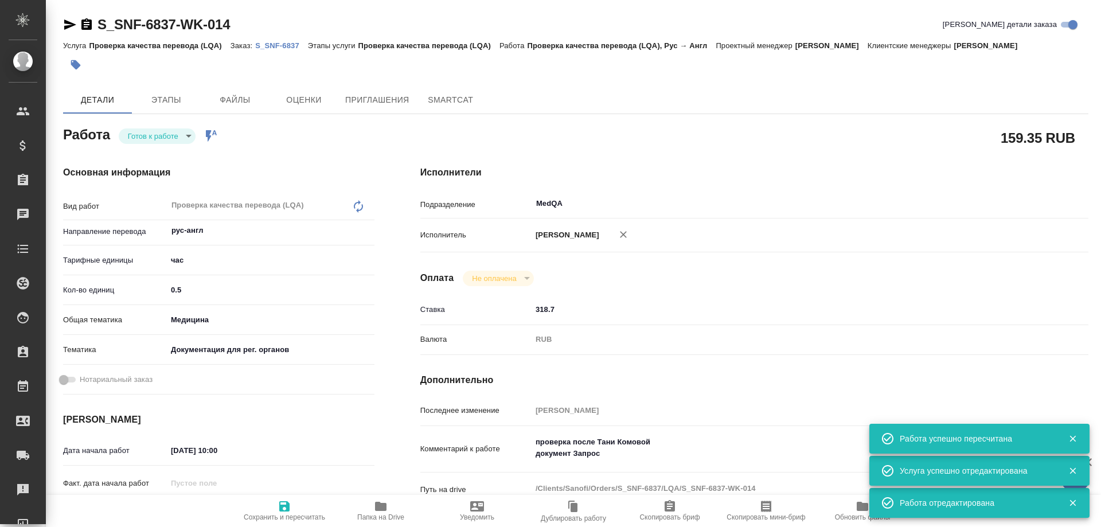
type textarea "x"
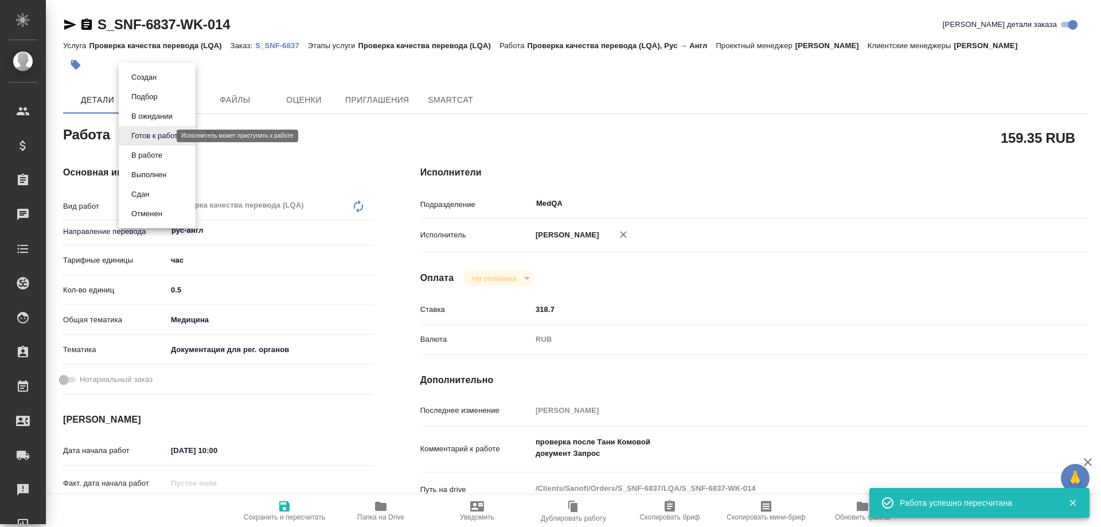
click at [155, 139] on body "🙏 .cls-1 fill:#fff; AWATERA Solovyova Elena Клиенты Спецификации Заказы 0 Чаты …" at bounding box center [550, 263] width 1101 height 527
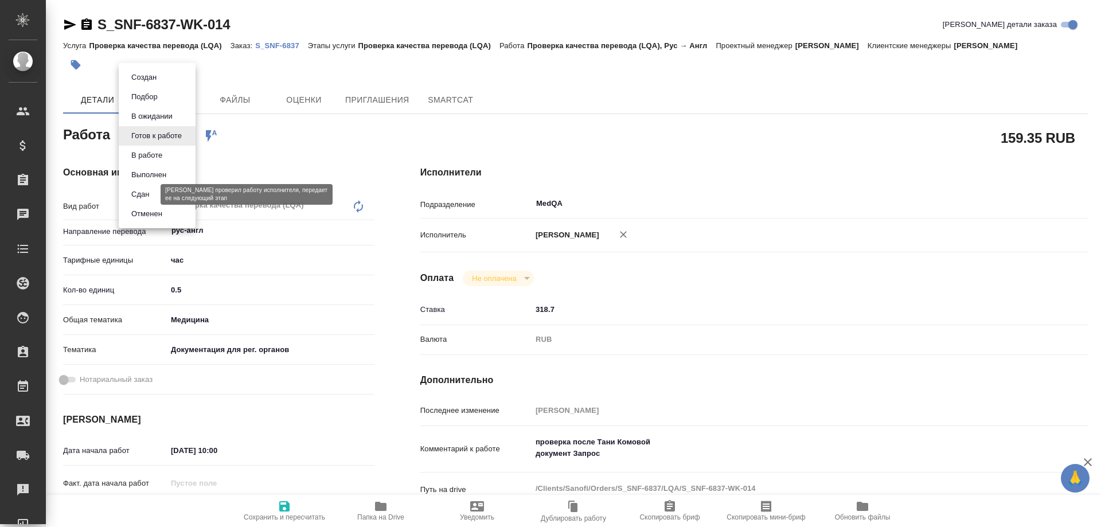
click at [139, 193] on button "Сдан" at bounding box center [140, 194] width 25 height 13
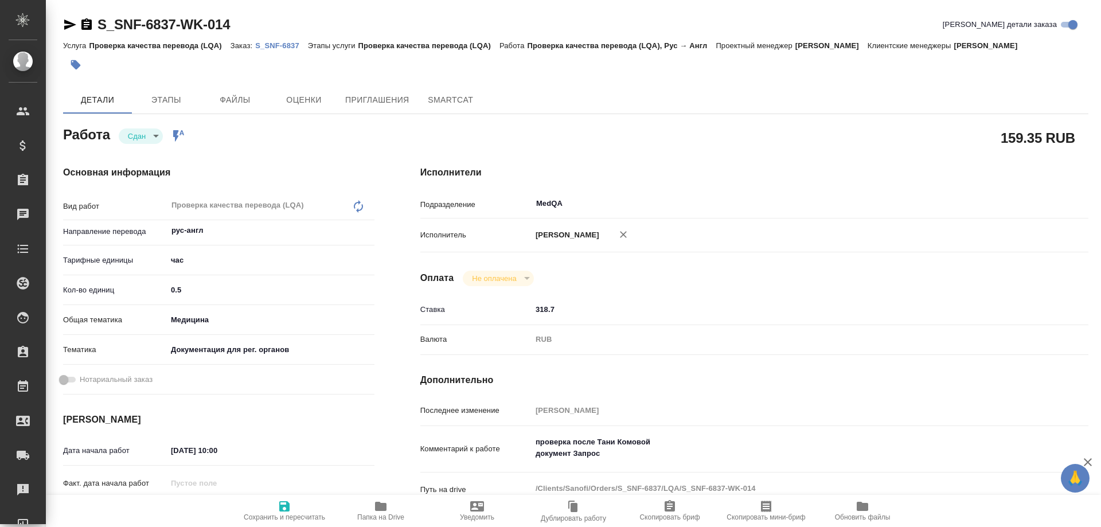
type textarea "x"
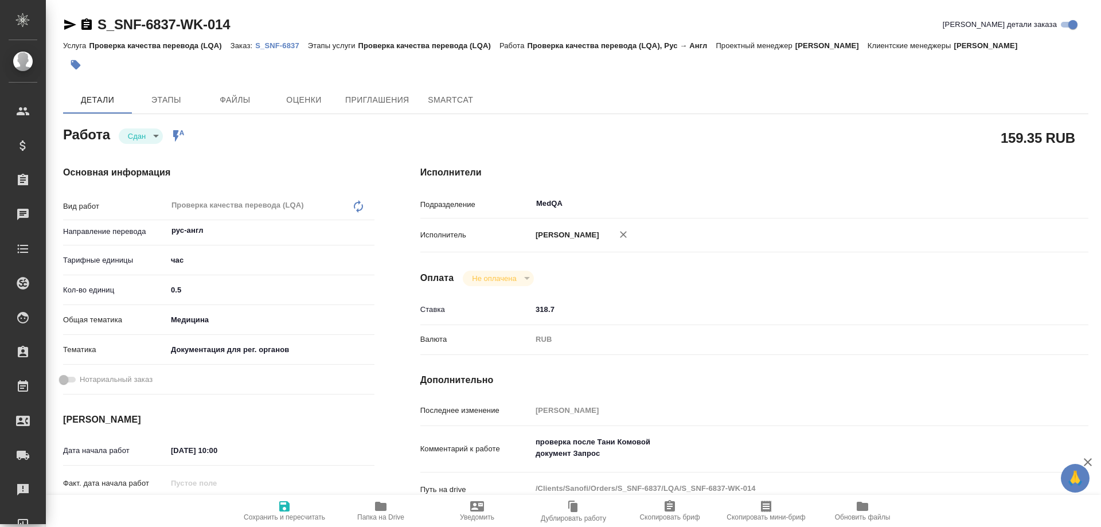
type textarea "x"
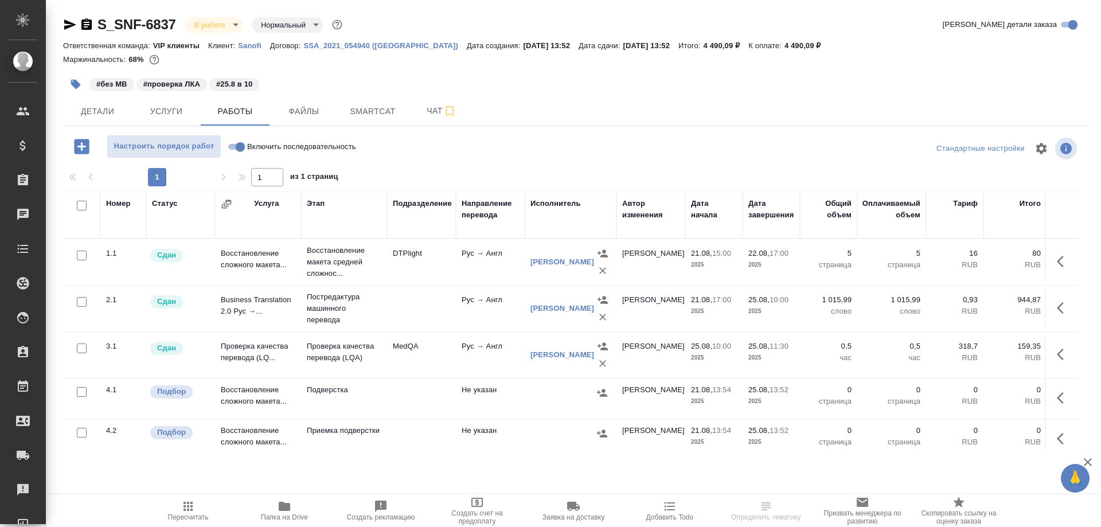
click at [68, 27] on icon "button" at bounding box center [70, 25] width 12 height 10
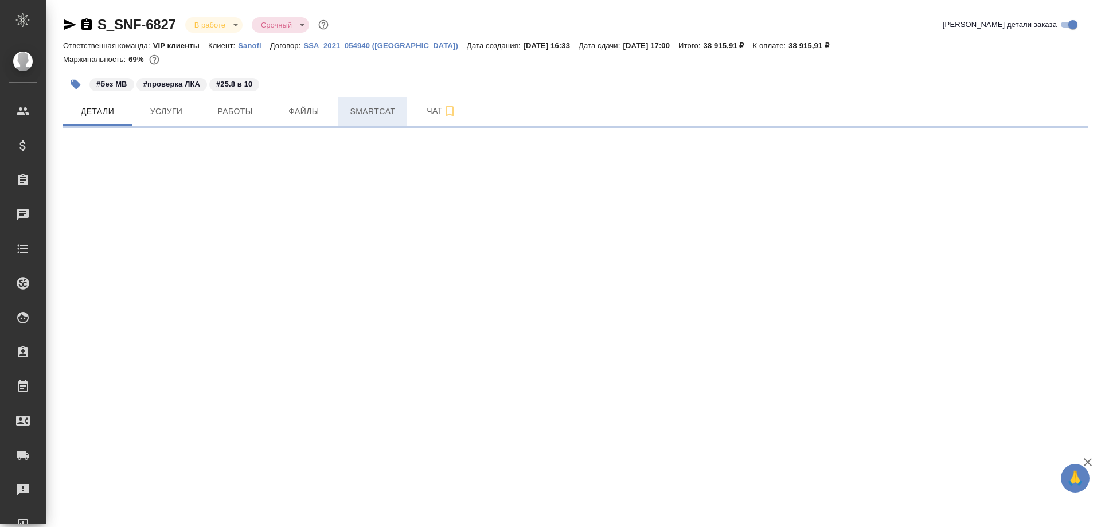
select select "RU"
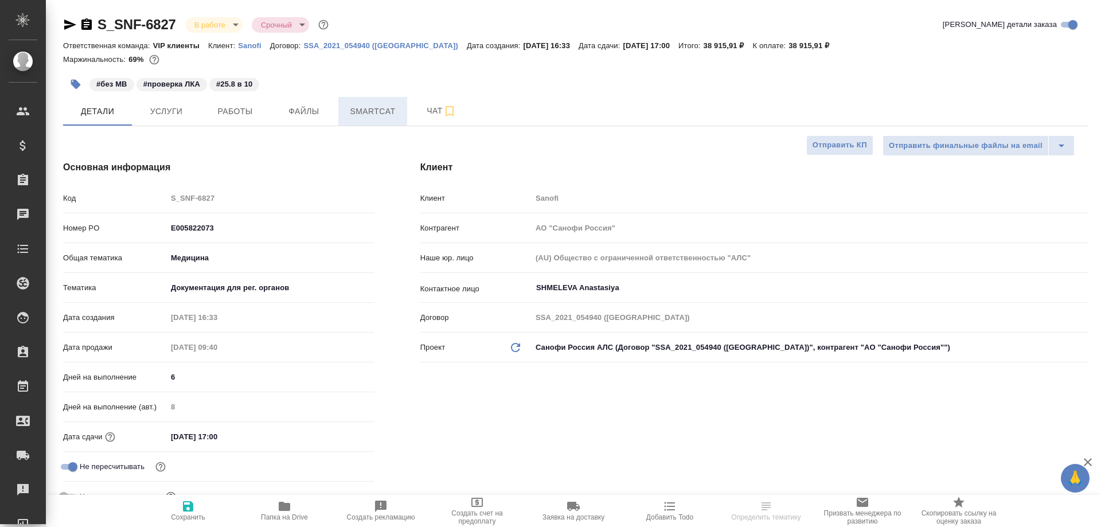
type textarea "x"
click at [375, 111] on span "Smartcat" at bounding box center [372, 111] width 55 height 14
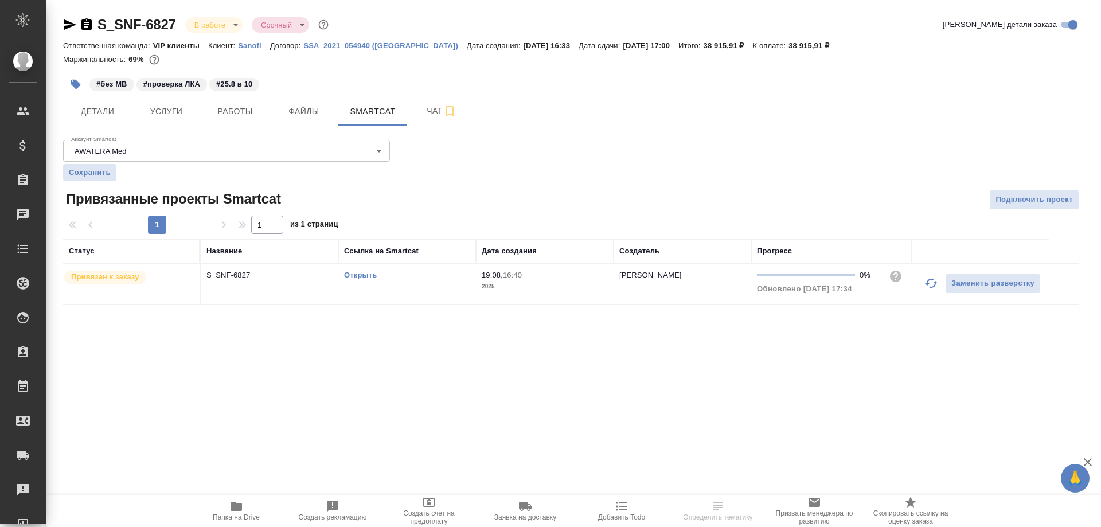
click at [367, 278] on link "Открыть" at bounding box center [360, 275] width 33 height 9
click at [242, 510] on icon "button" at bounding box center [236, 506] width 11 height 9
click at [232, 110] on span "Работы" at bounding box center [235, 111] width 55 height 14
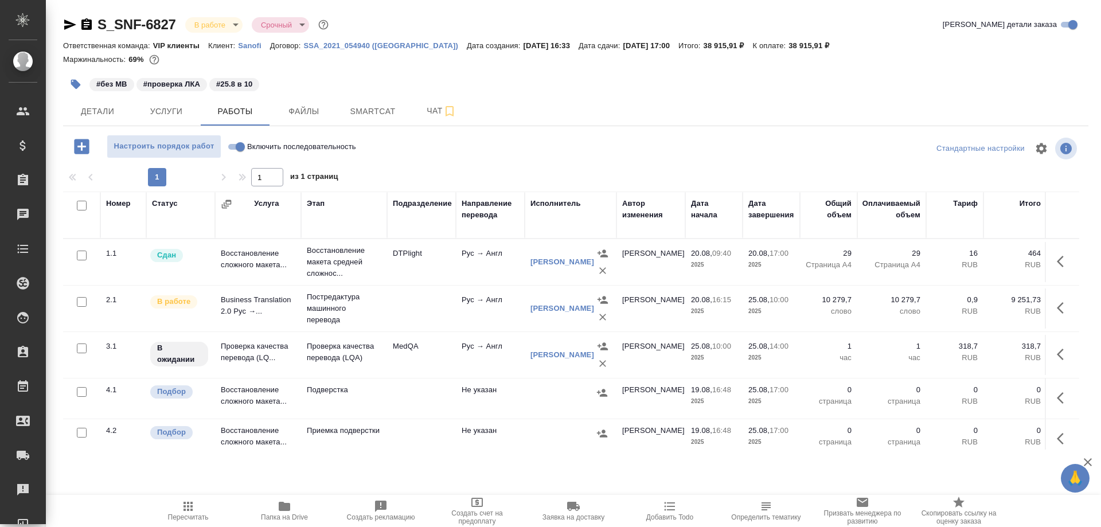
click at [236, 305] on td "Business Translation 2.0 Рус →..." at bounding box center [258, 309] width 86 height 40
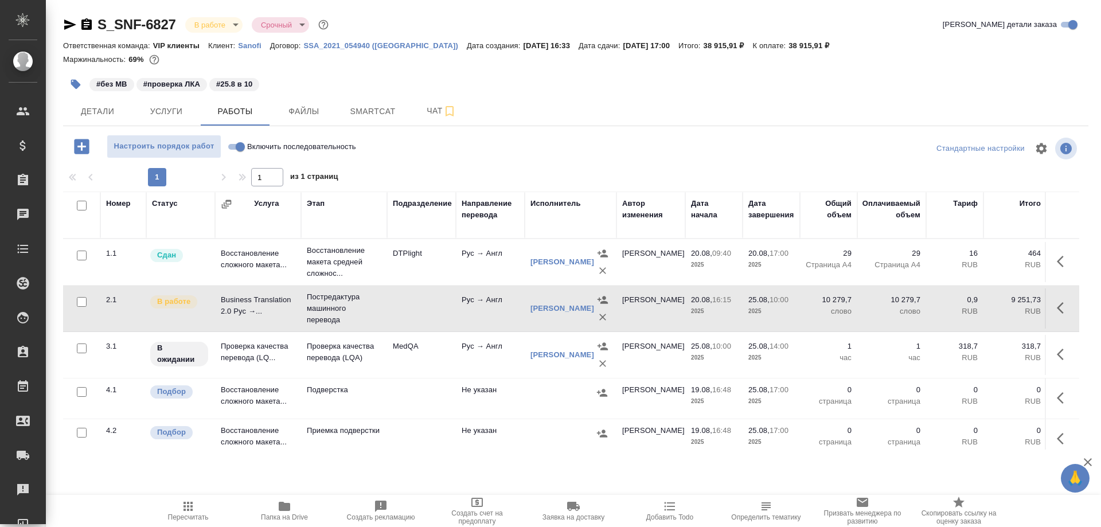
click at [236, 305] on td "Business Translation 2.0 Рус →..." at bounding box center [258, 309] width 86 height 40
click at [236, 351] on td "Проверка качества перевода (LQ..." at bounding box center [258, 355] width 86 height 40
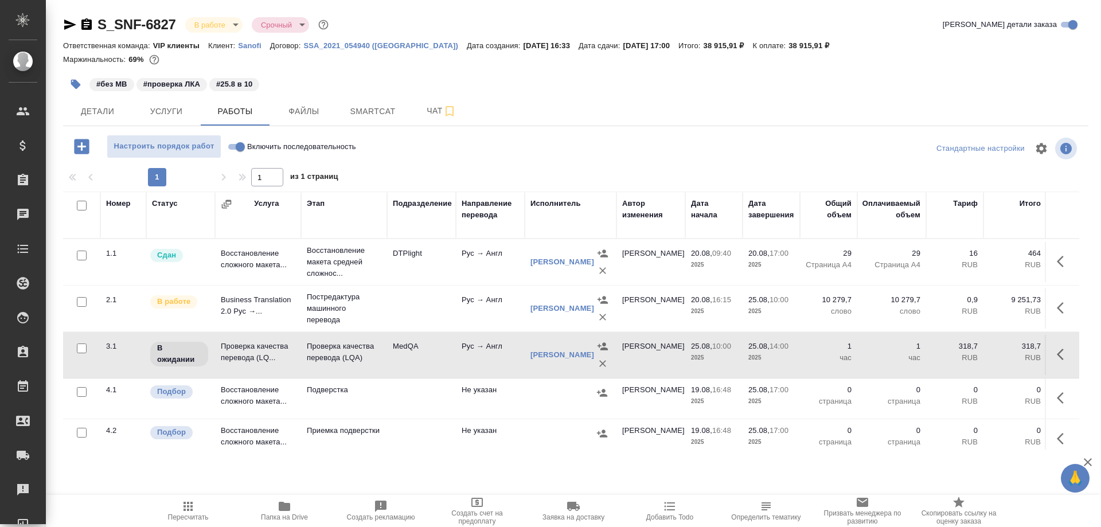
click at [236, 351] on td "Проверка качества перевода (LQ..." at bounding box center [258, 355] width 86 height 40
click at [233, 147] on input "Включить последовательность" at bounding box center [240, 147] width 41 height 14
checkbox input "true"
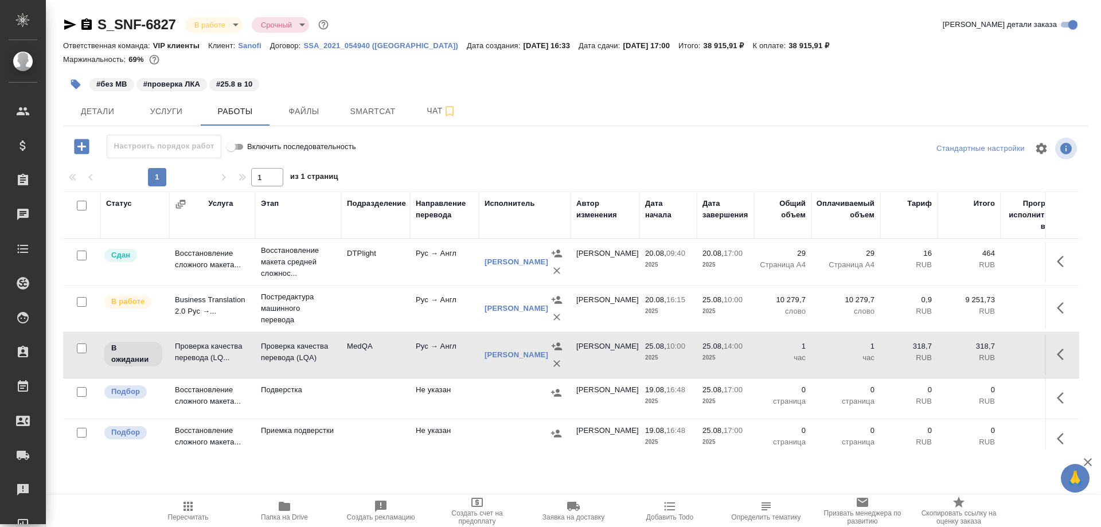
click at [240, 142] on input "Включить последовательность" at bounding box center [231, 147] width 41 height 14
checkbox input "false"
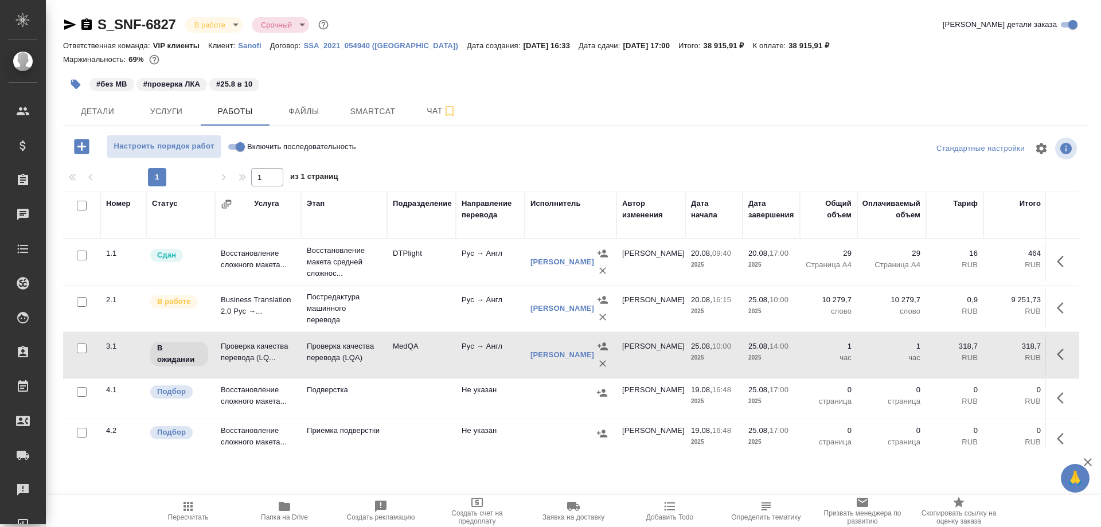
click at [238, 146] on input "Включить последовательность" at bounding box center [240, 147] width 41 height 14
checkbox input "true"
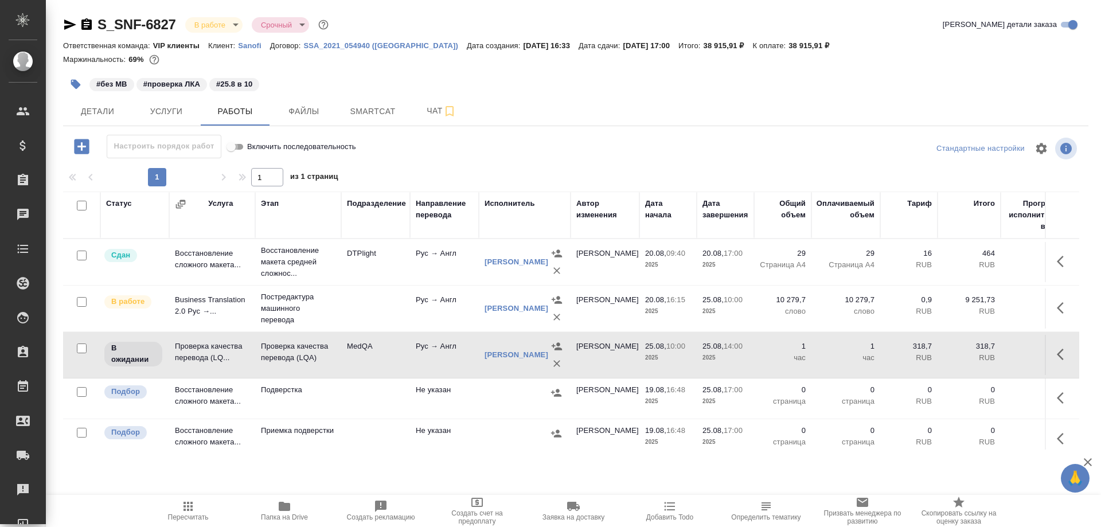
click at [243, 145] on input "Включить последовательность" at bounding box center [231, 147] width 41 height 14
checkbox input "false"
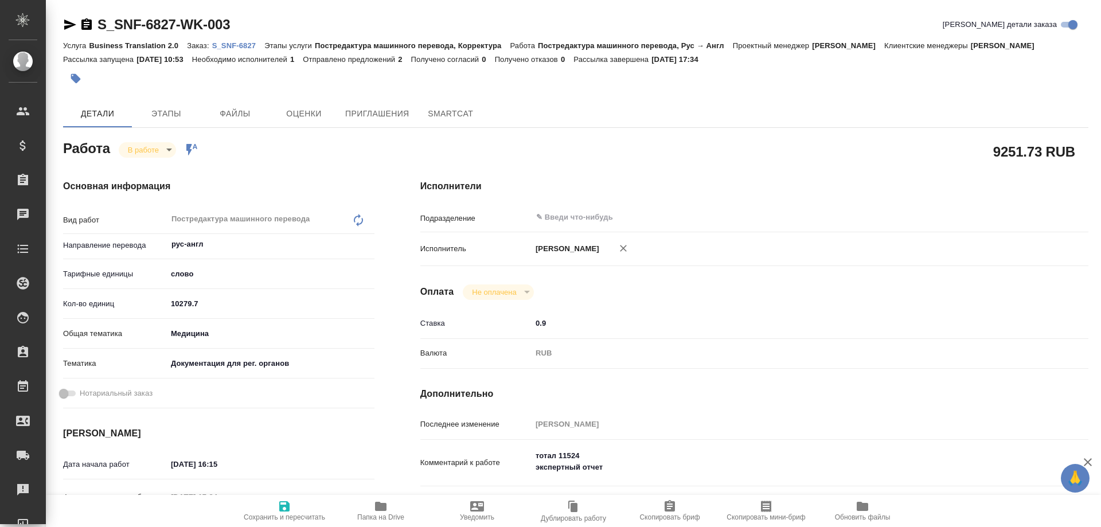
type textarea "x"
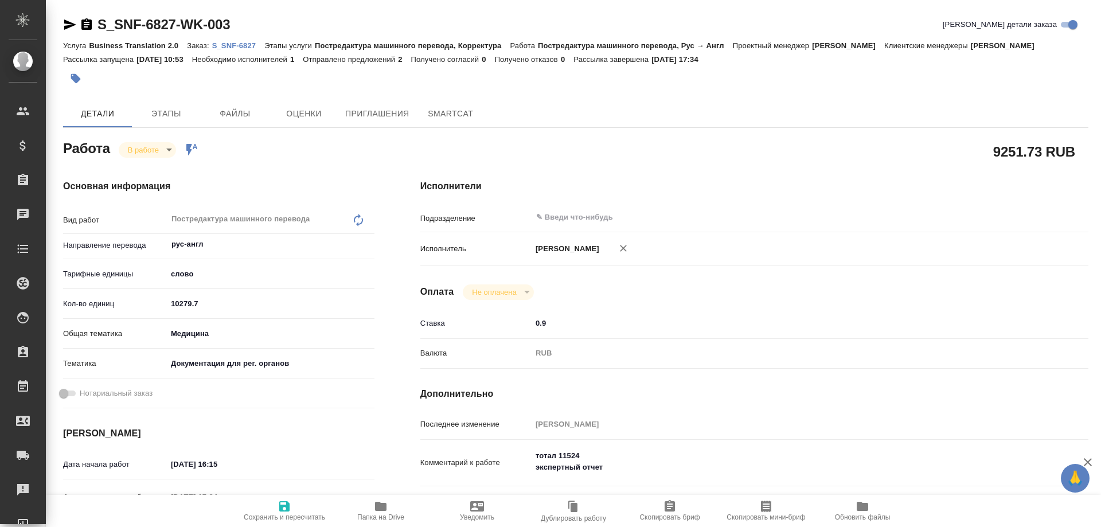
type textarea "x"
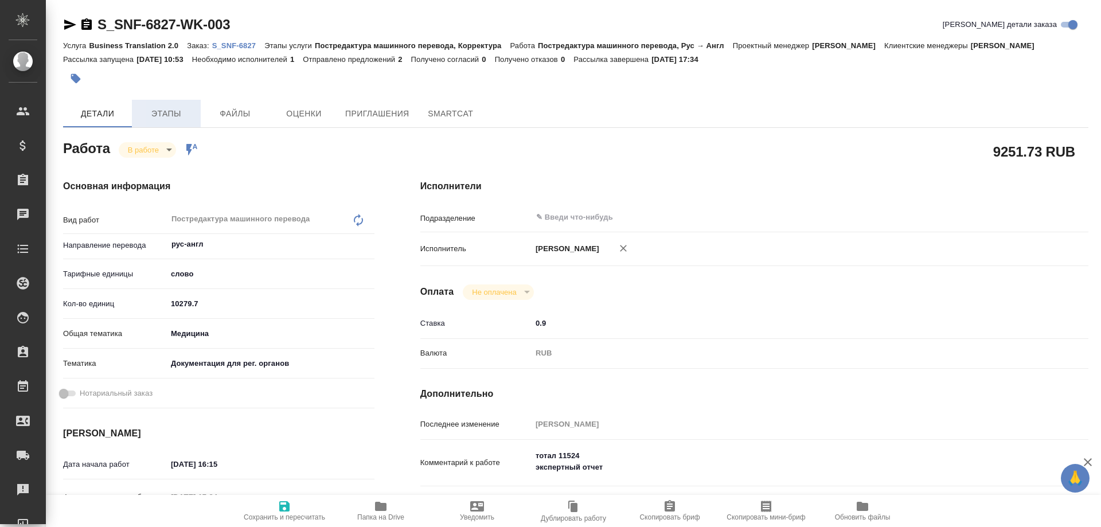
type textarea "x"
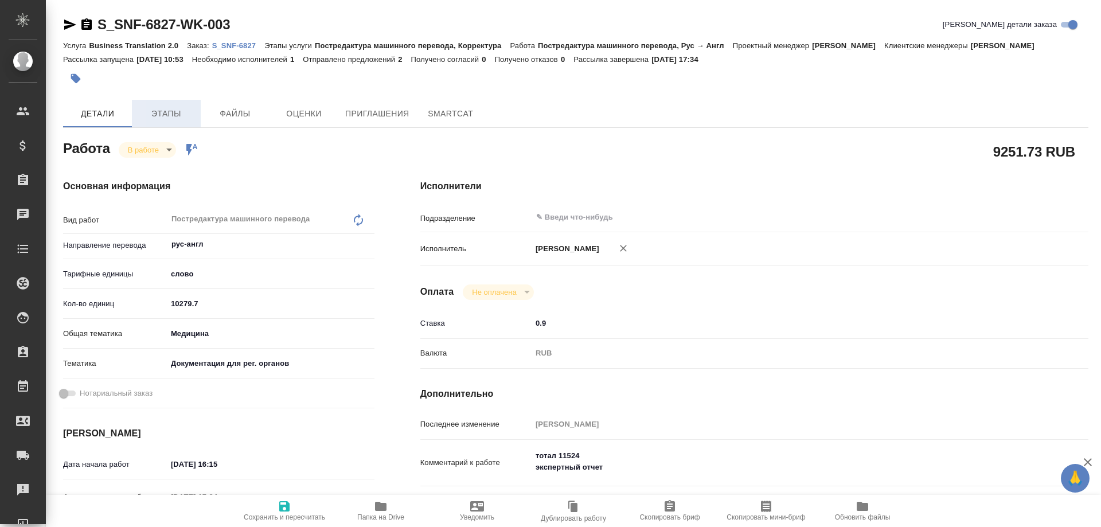
type textarea "x"
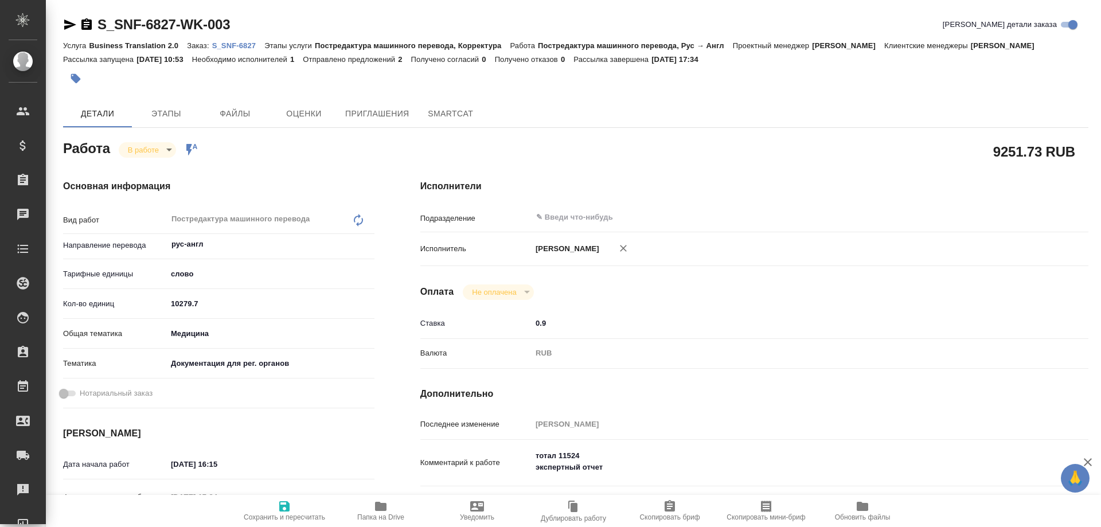
type textarea "x"
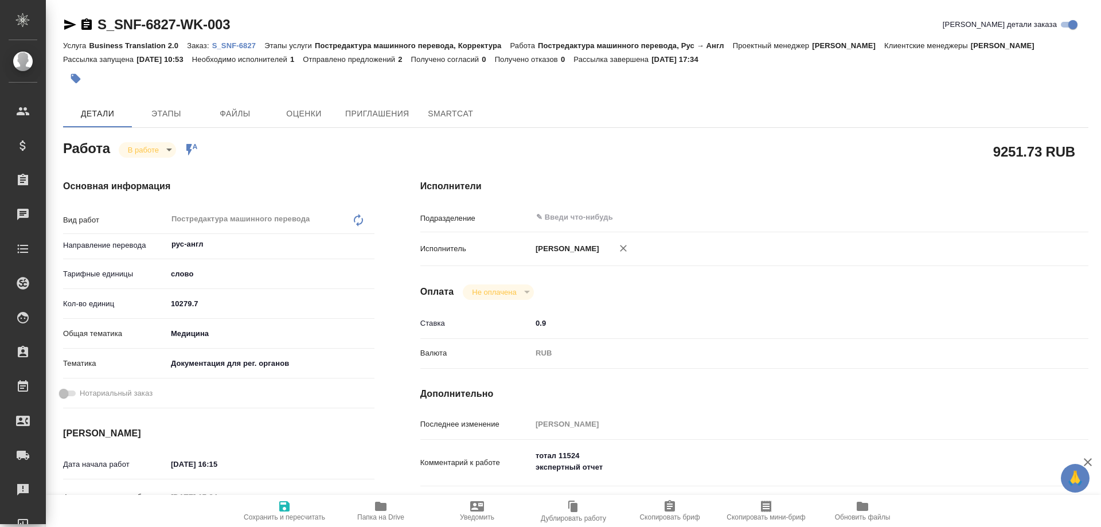
click at [166, 150] on body "🙏 .cls-1 fill:#fff; AWATERA Solovyova Elena Клиенты Спецификации Заказы Чаты To…" at bounding box center [550, 263] width 1101 height 527
type textarea "x"
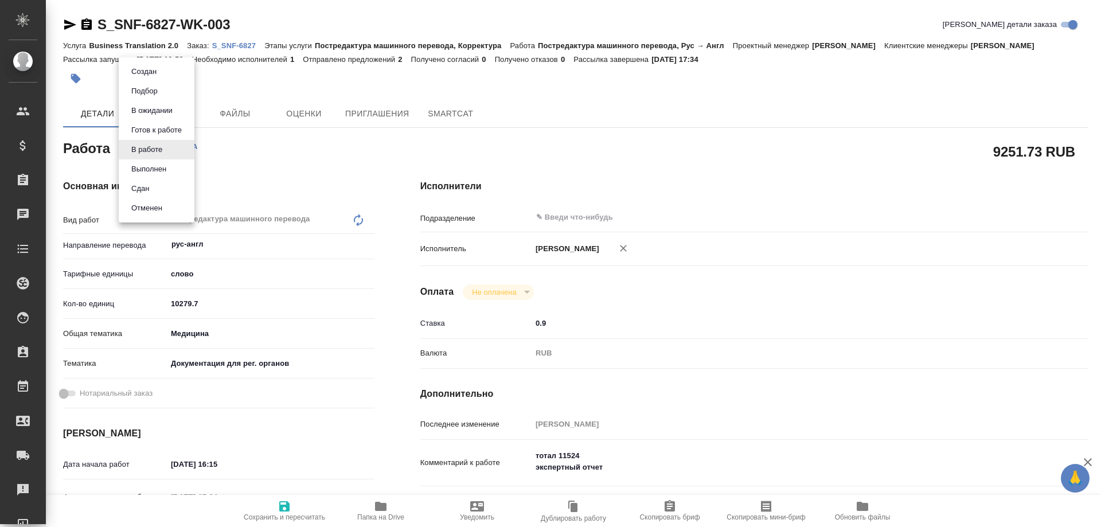
type textarea "x"
click at [155, 170] on button "Выполнен" at bounding box center [149, 169] width 42 height 13
type textarea "x"
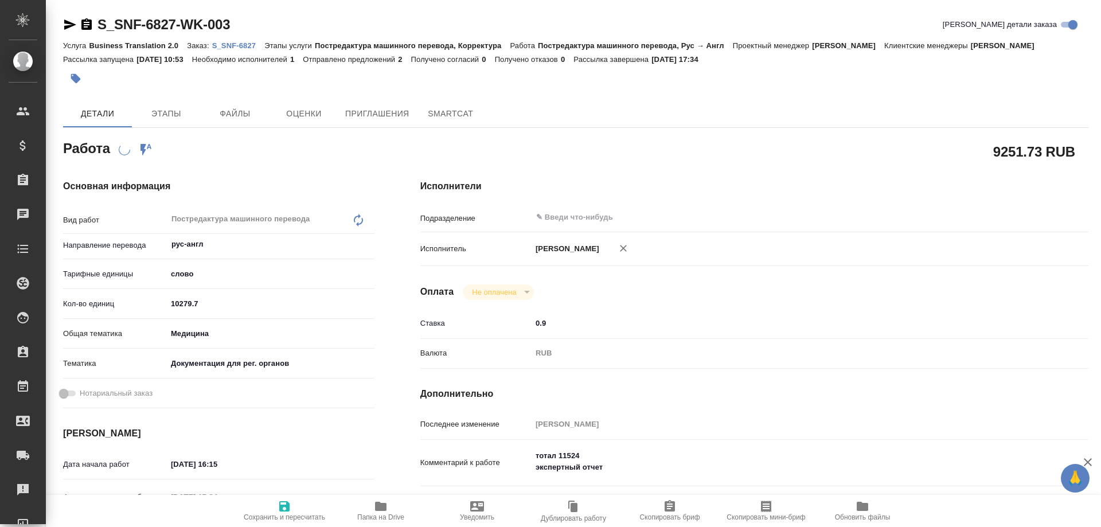
type textarea "x"
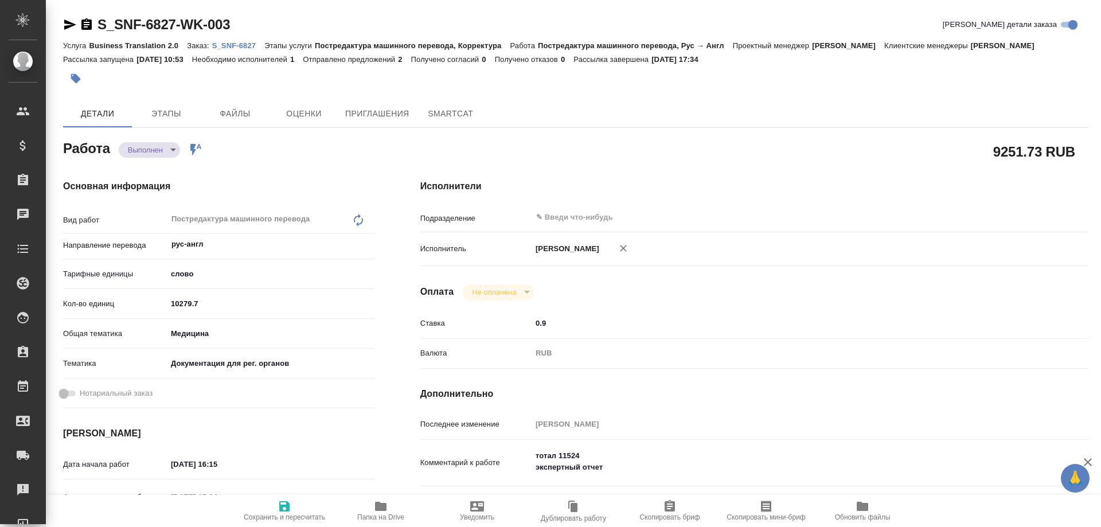
type textarea "x"
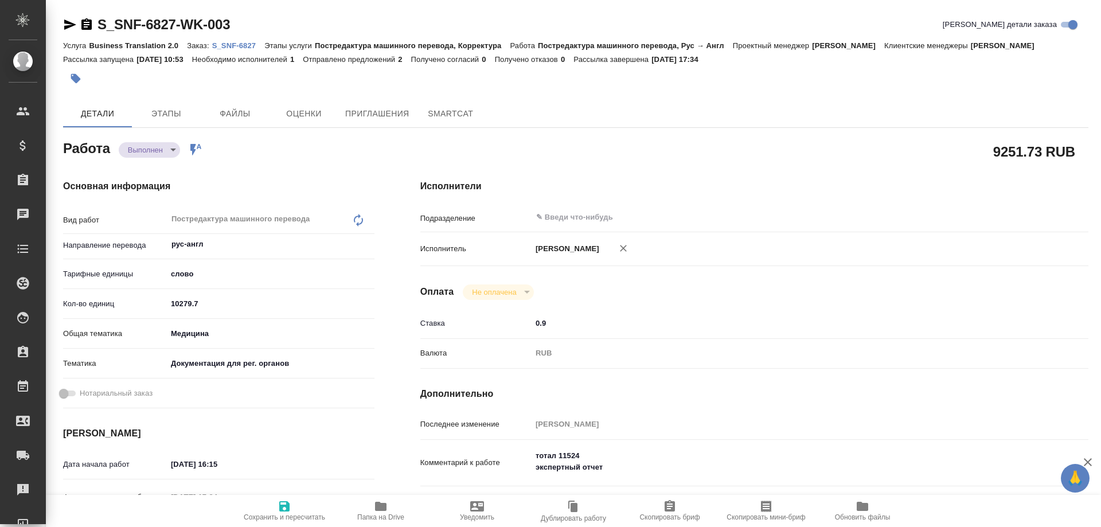
type textarea "x"
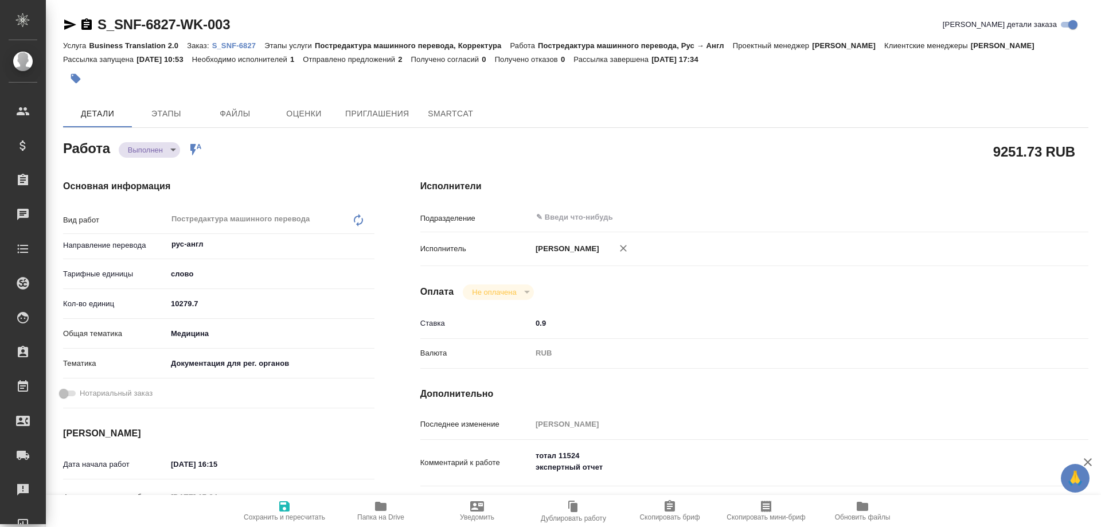
type textarea "x"
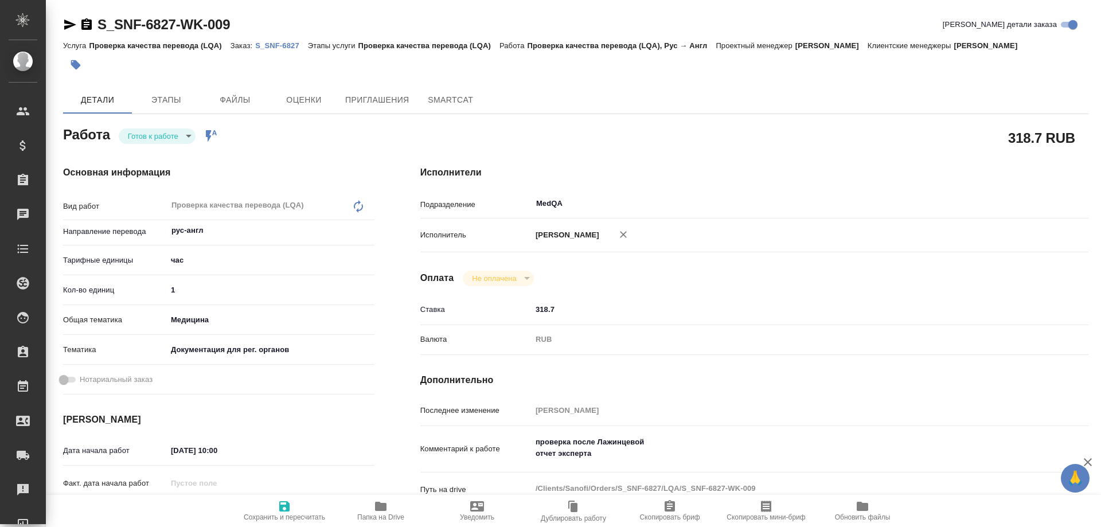
type textarea "x"
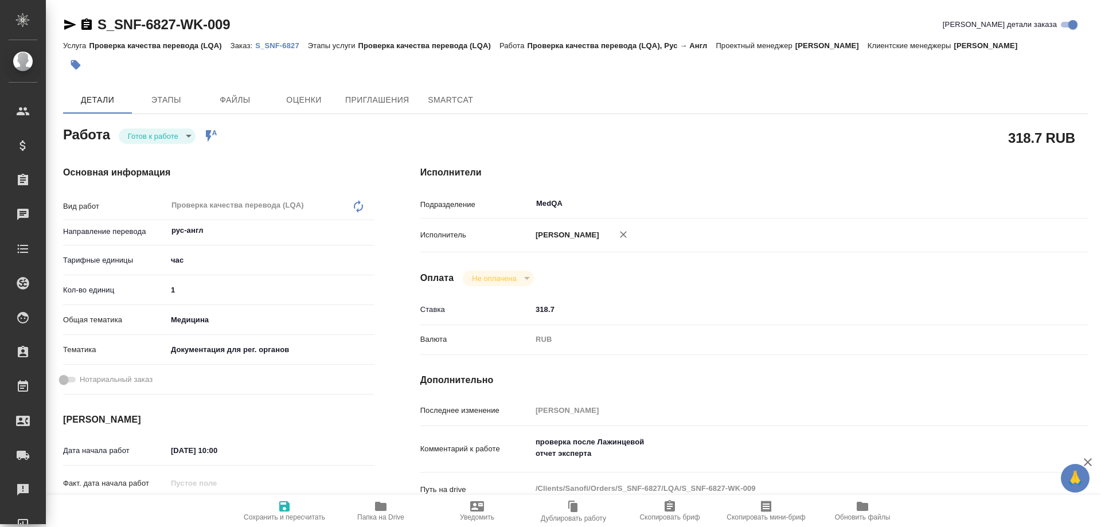
type textarea "x"
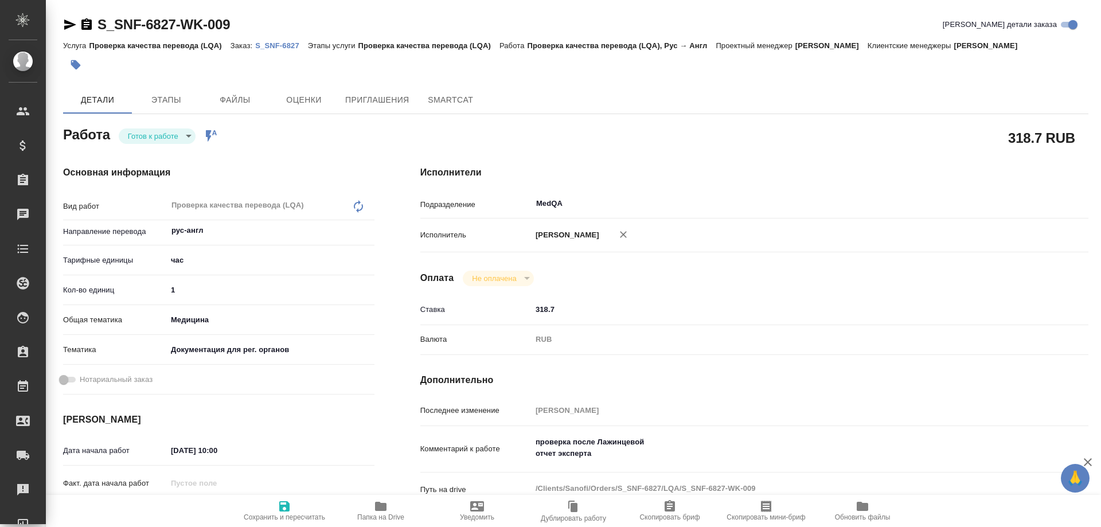
type textarea "x"
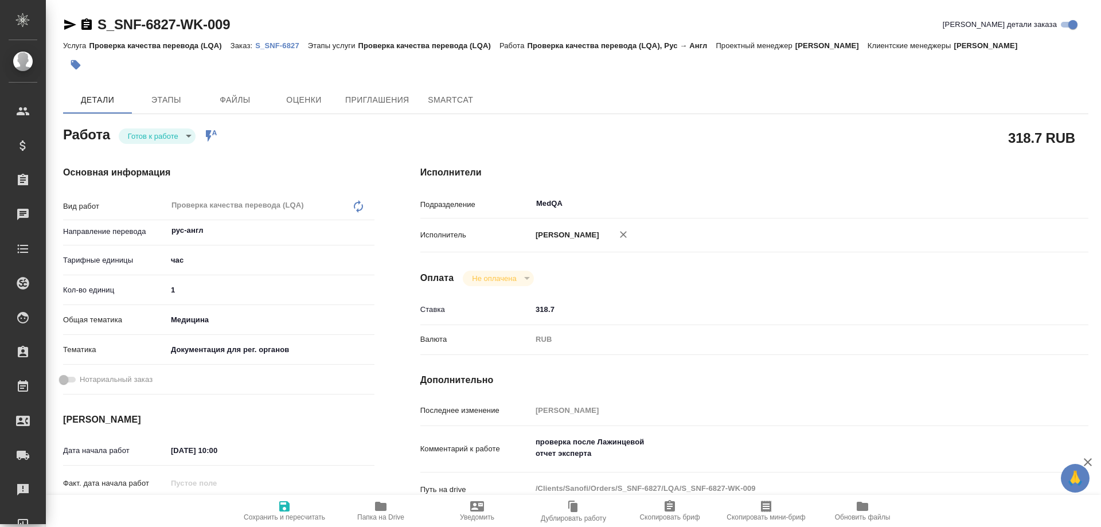
type textarea "x"
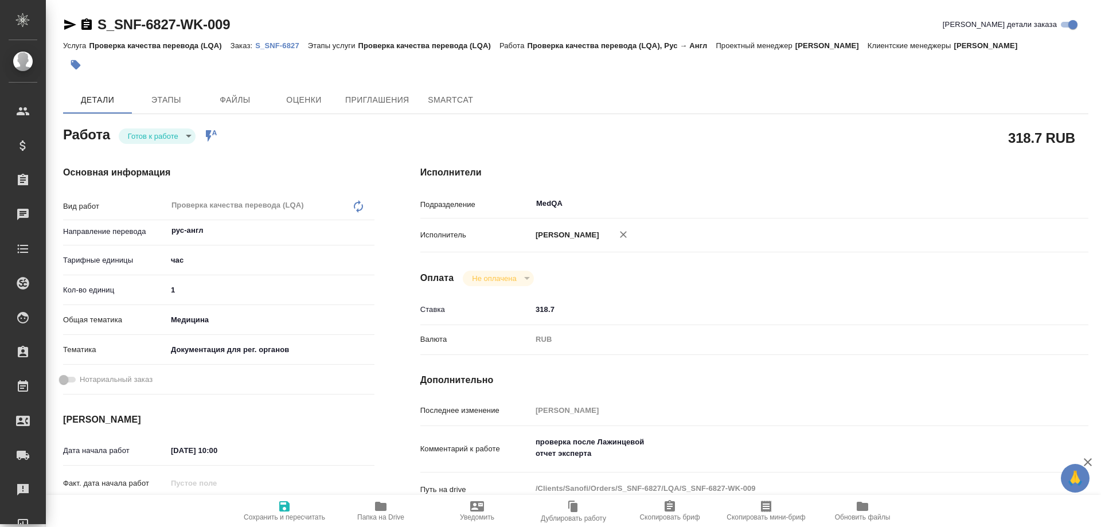
type textarea "x"
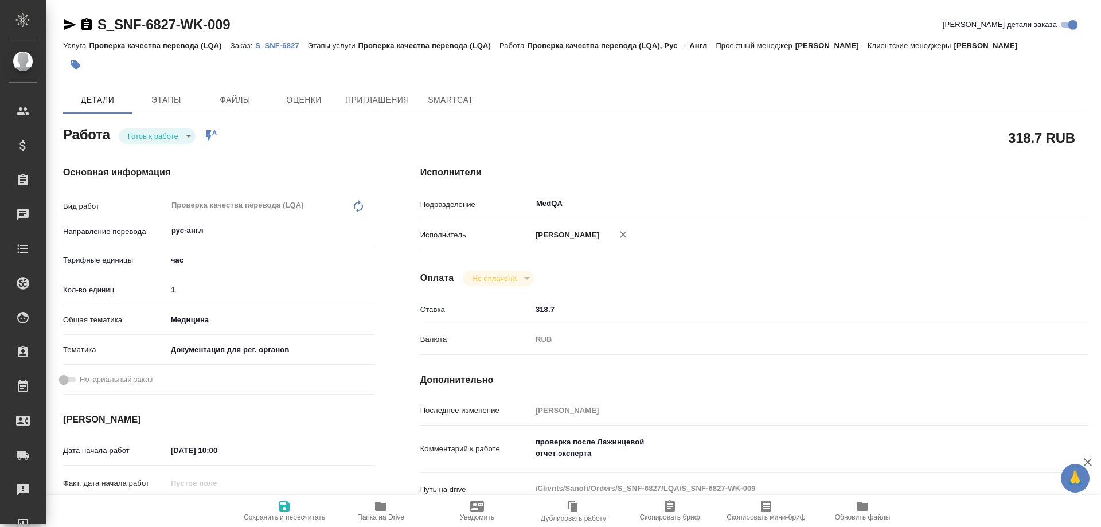
click at [193, 134] on body "🙏 .cls-1 fill:#fff; AWATERA Solovyova Elena Клиенты Спецификации Заказы Чаты To…" at bounding box center [550, 263] width 1101 height 527
type textarea "x"
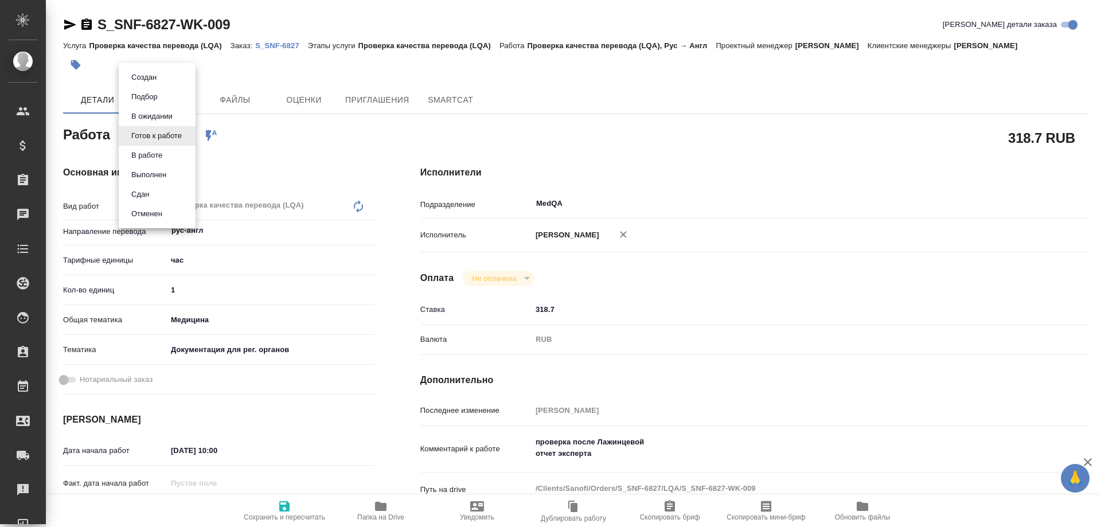
type textarea "x"
click at [172, 154] on li "В работе" at bounding box center [157, 156] width 77 height 20
type textarea "x"
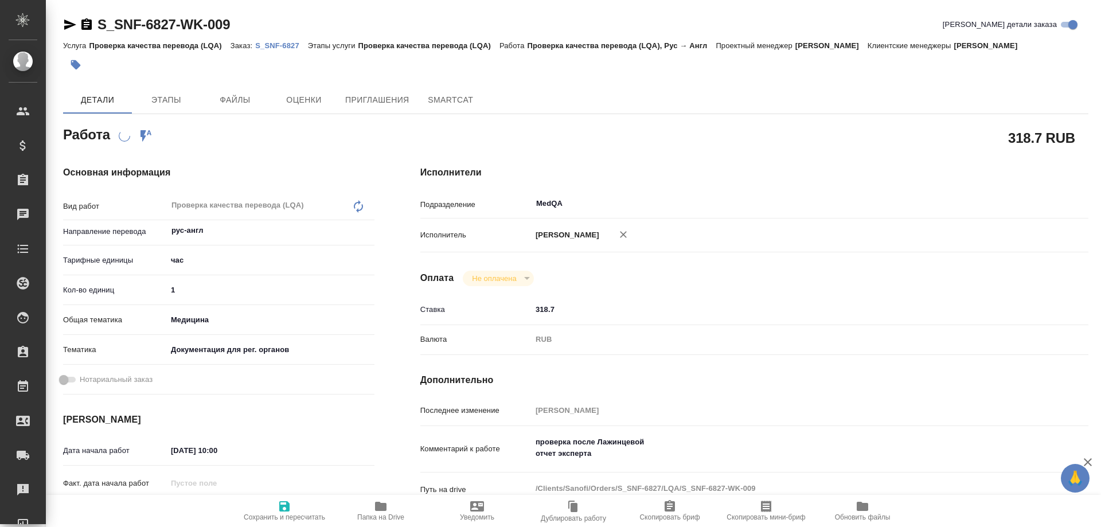
type textarea "x"
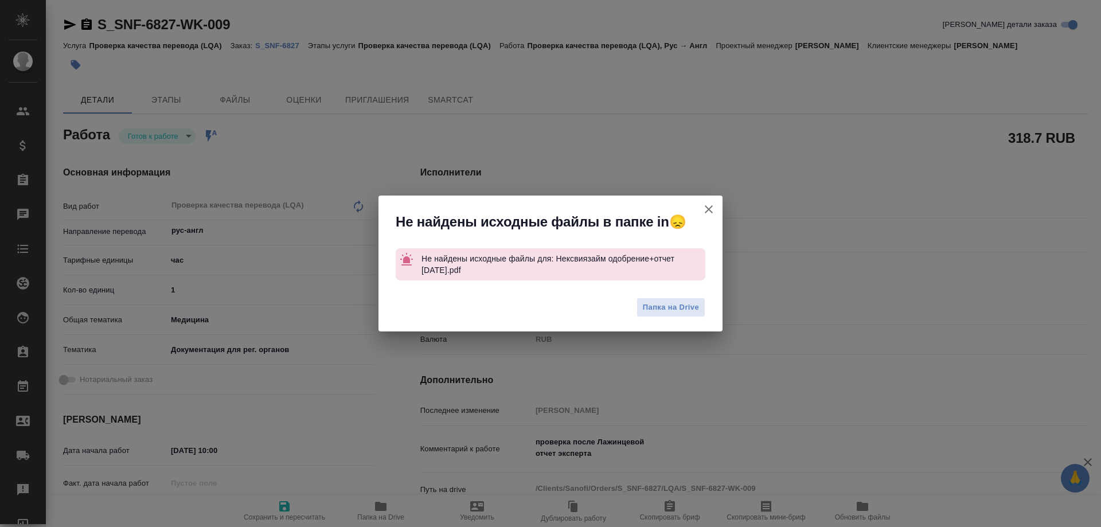
type textarea "x"
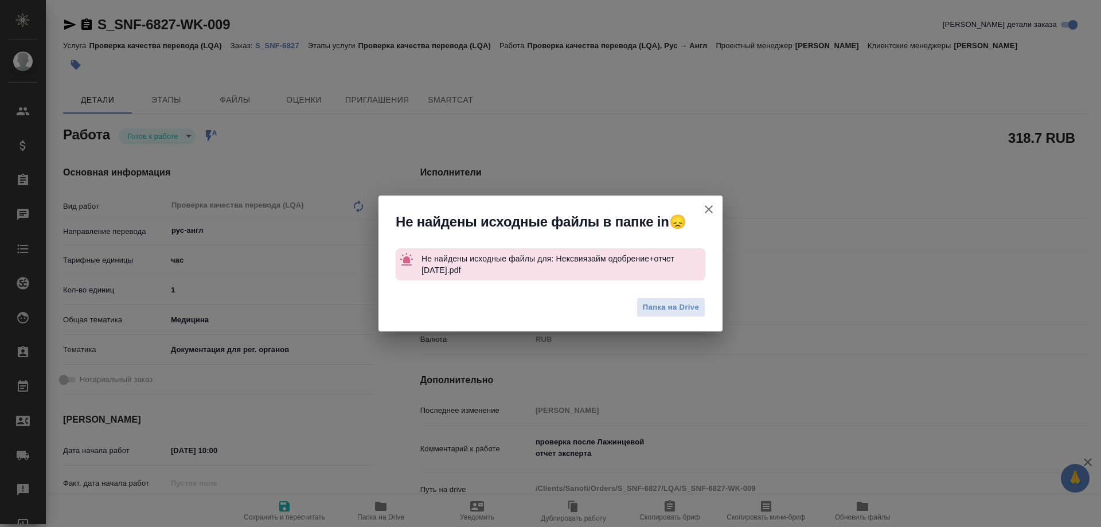
type textarea "x"
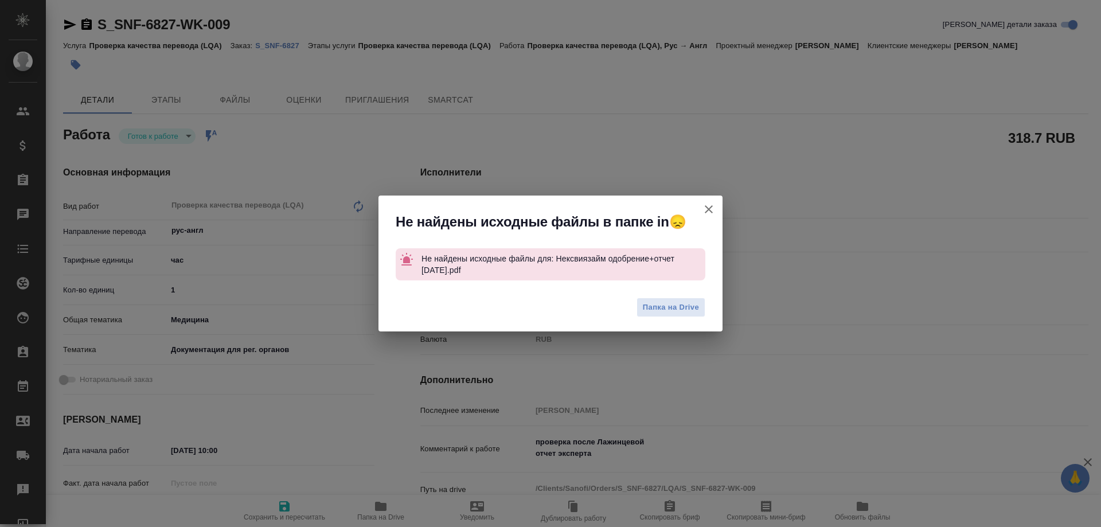
type textarea "x"
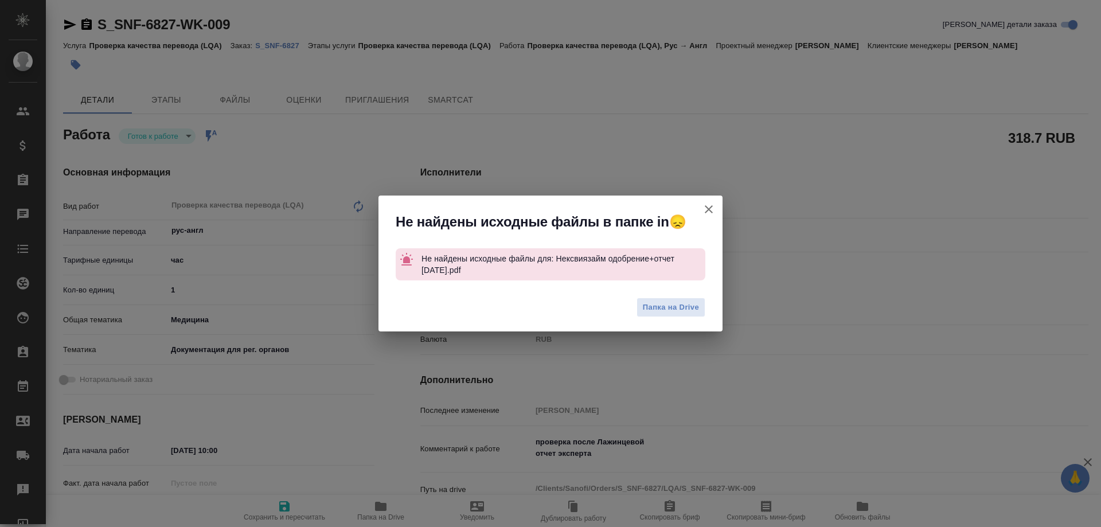
type textarea "x"
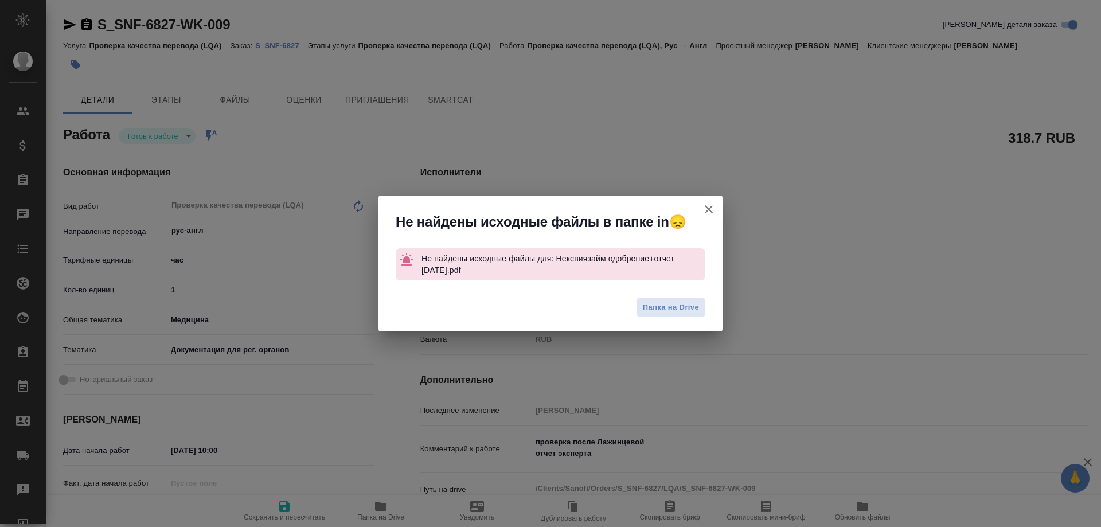
click at [708, 208] on icon "button" at bounding box center [709, 209] width 14 height 14
type textarea "x"
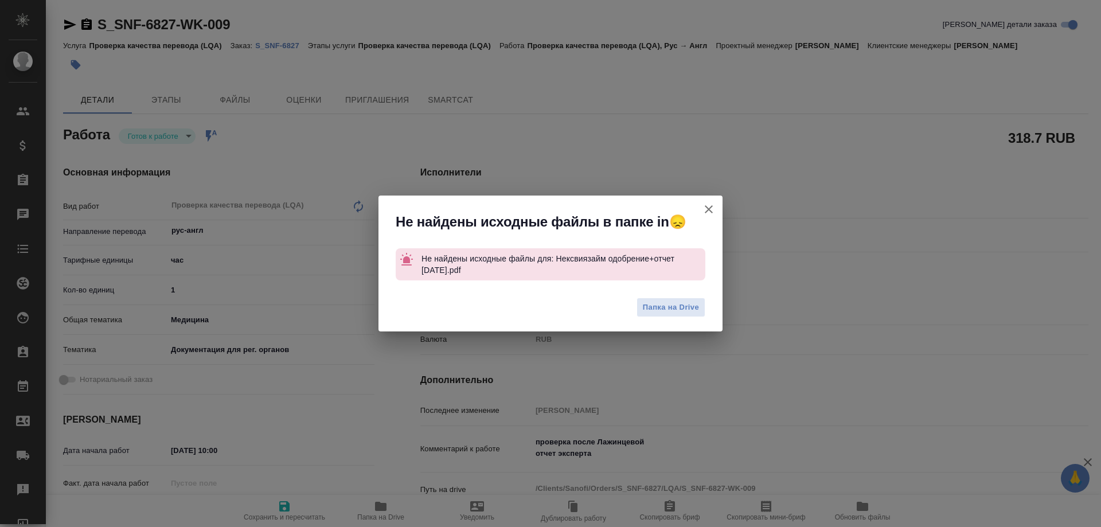
type textarea "x"
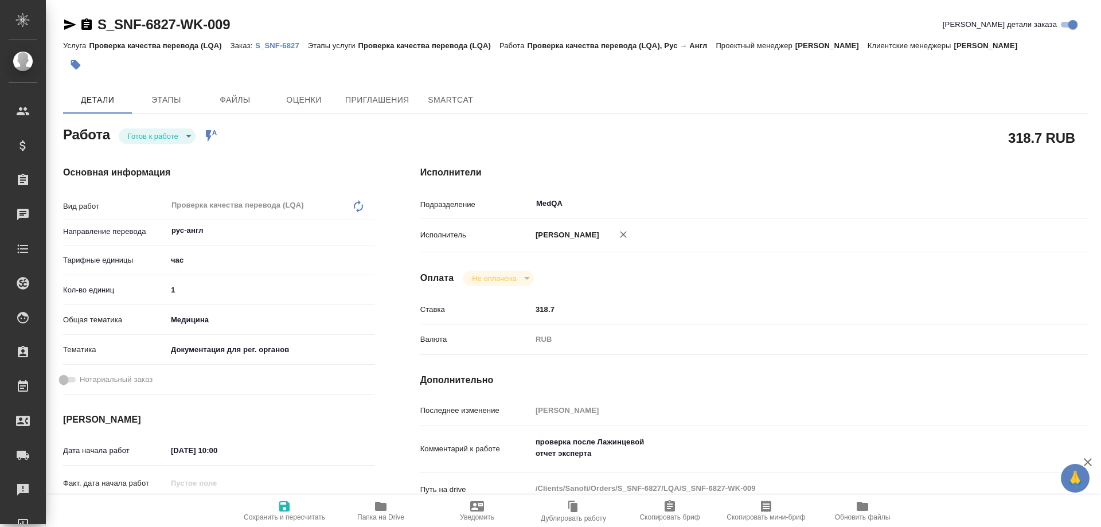
click at [178, 136] on body "🙏 .cls-1 fill:#fff; AWATERA Solovyova Elena Клиенты Спецификации Заказы 0 Чаты …" at bounding box center [550, 263] width 1101 height 527
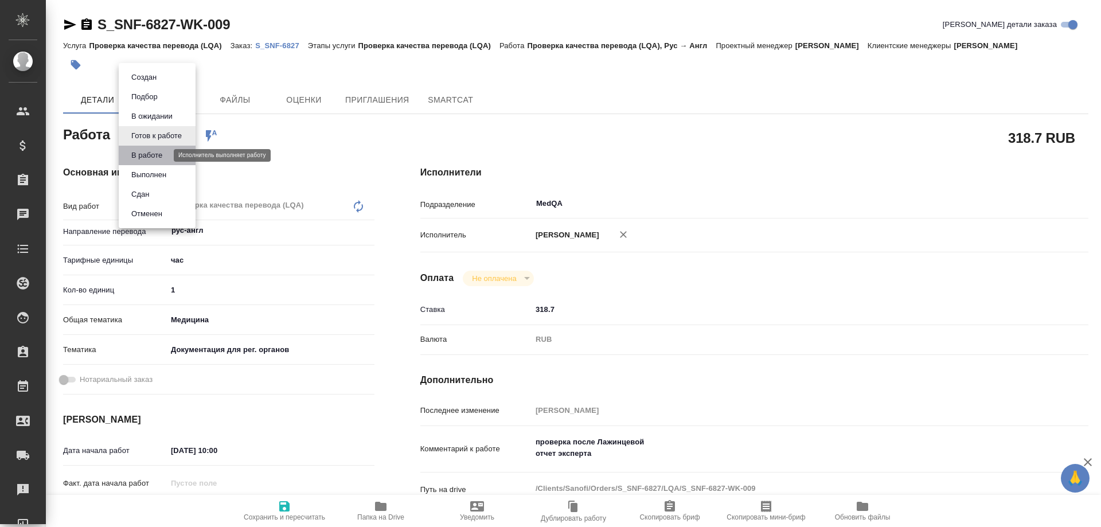
click at [161, 153] on button "В работе" at bounding box center [147, 155] width 38 height 13
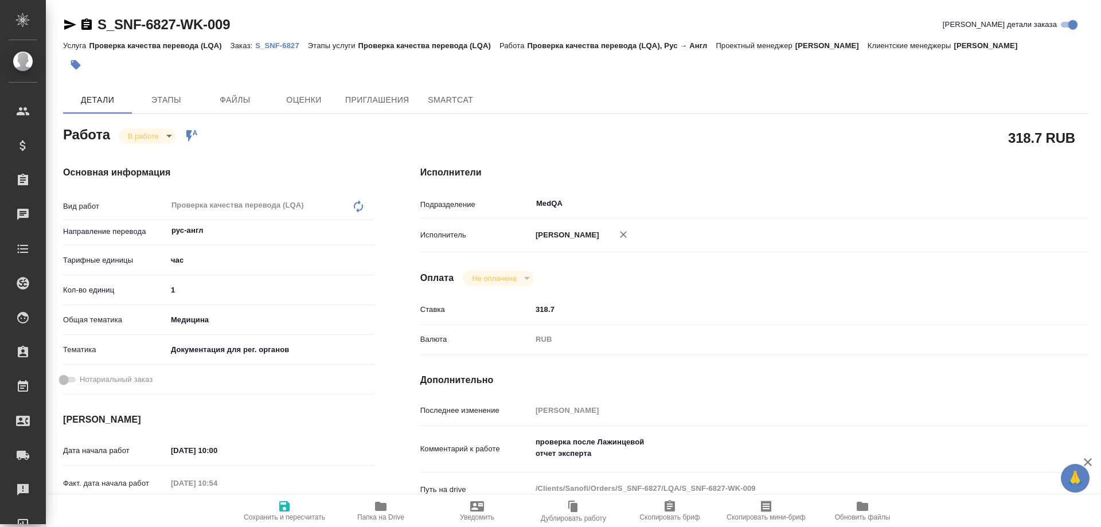
type textarea "x"
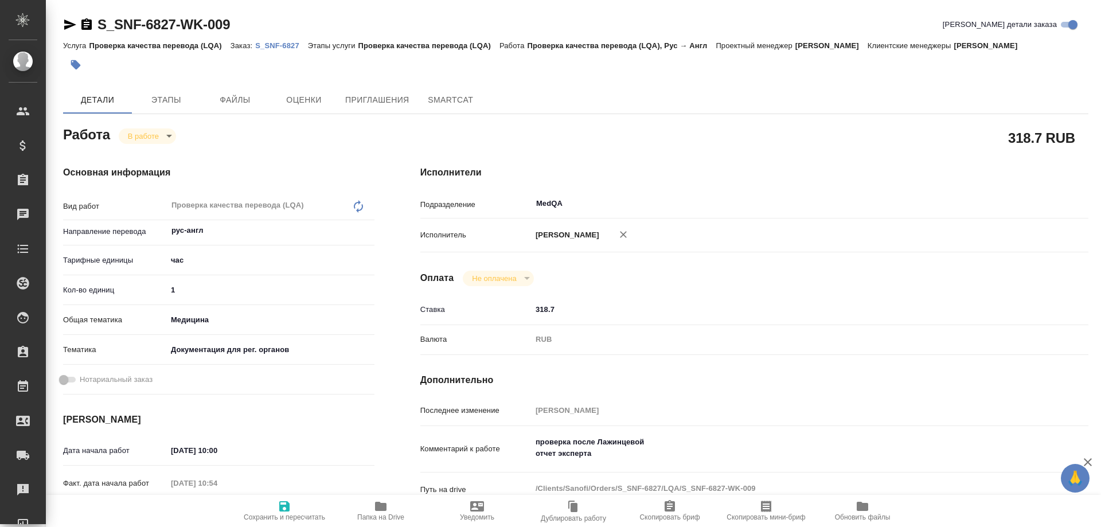
type textarea "x"
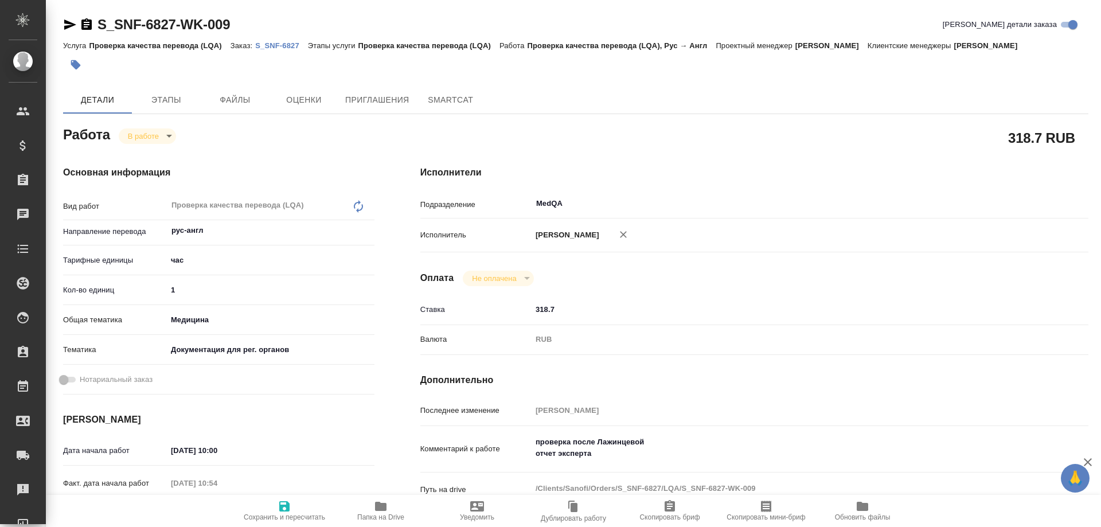
type textarea "x"
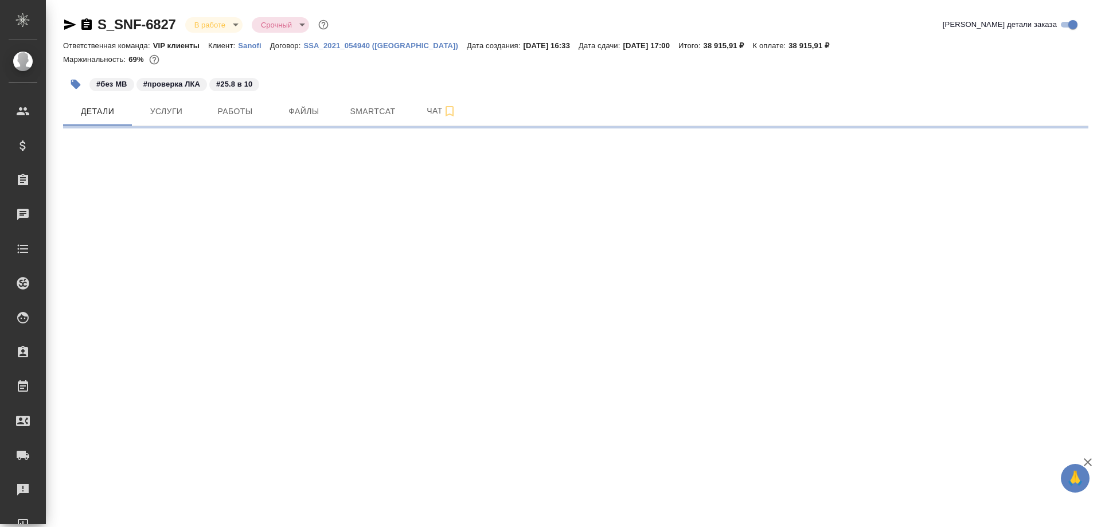
select select "RU"
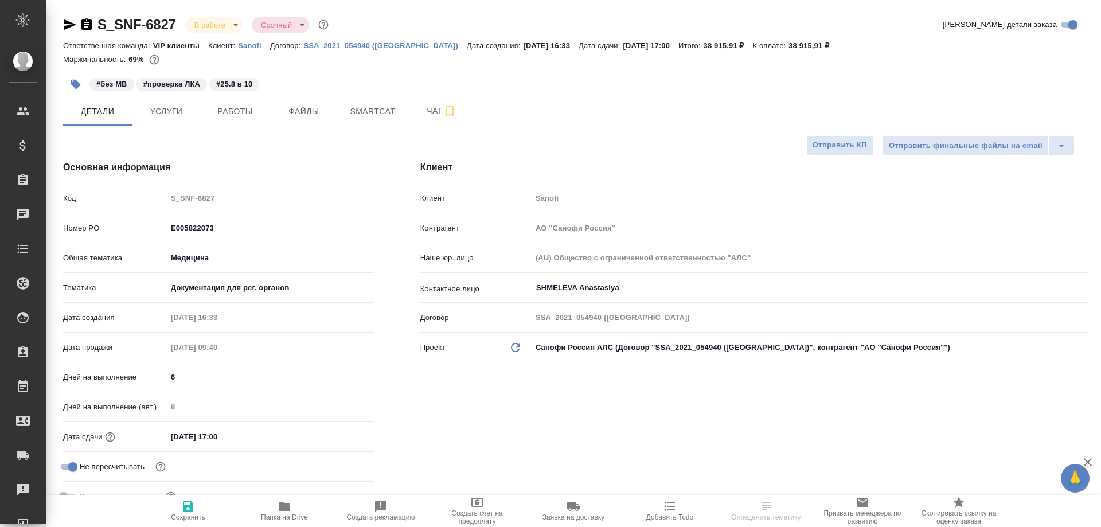
type textarea "x"
click at [87, 24] on icon "button" at bounding box center [86, 23] width 10 height 11
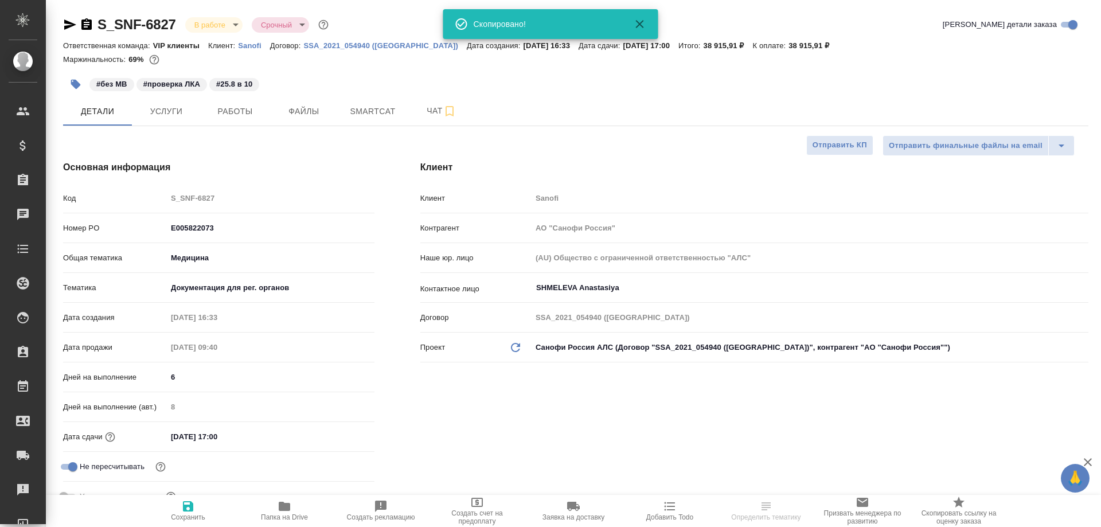
type textarea "x"
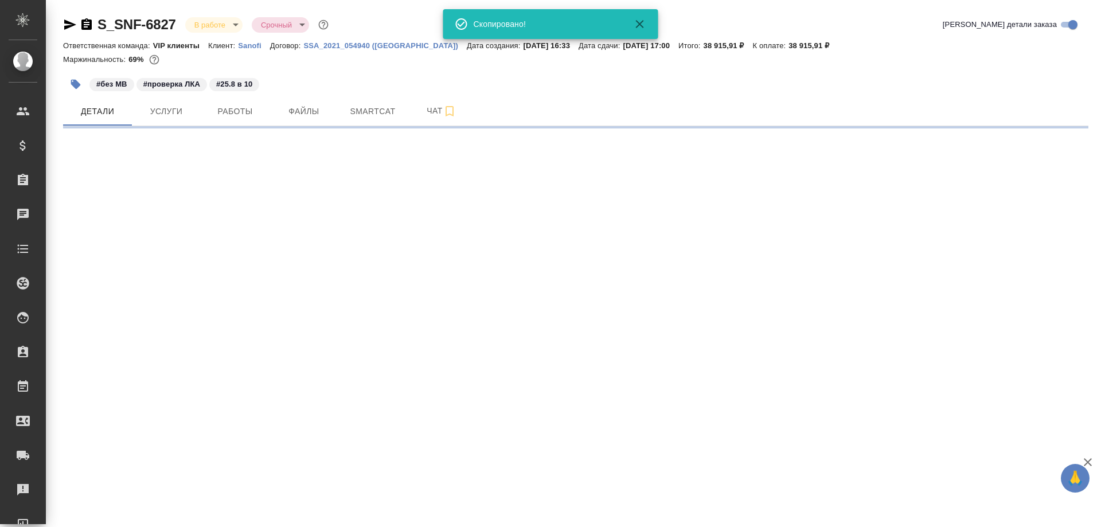
select select "RU"
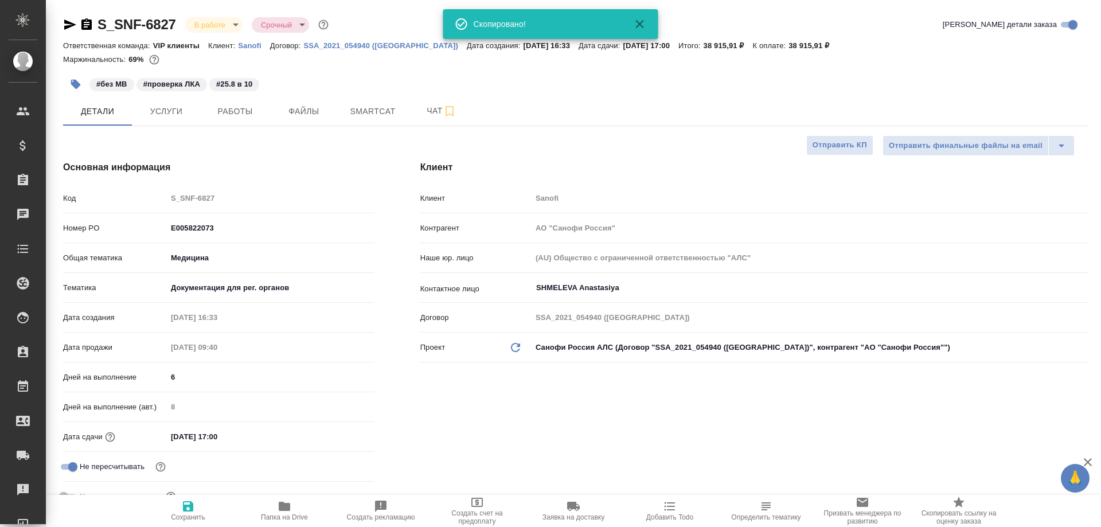
type textarea "x"
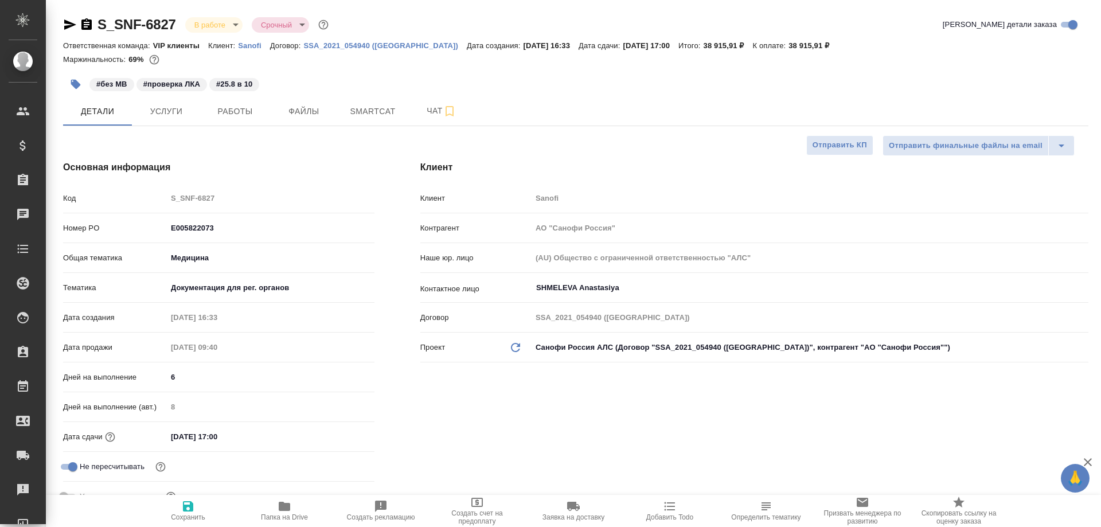
type textarea "x"
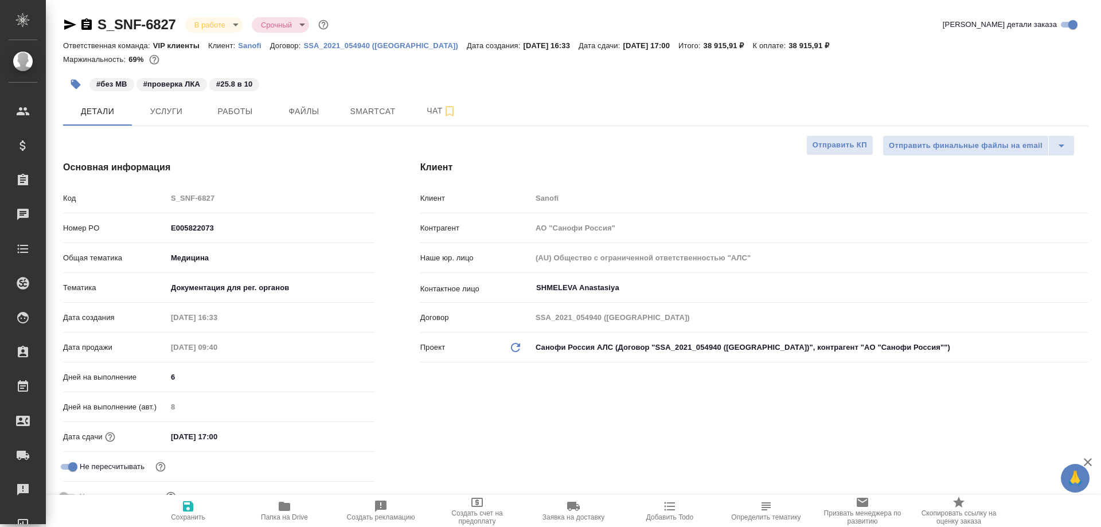
type textarea "x"
